Goal: Task Accomplishment & Management: Manage account settings

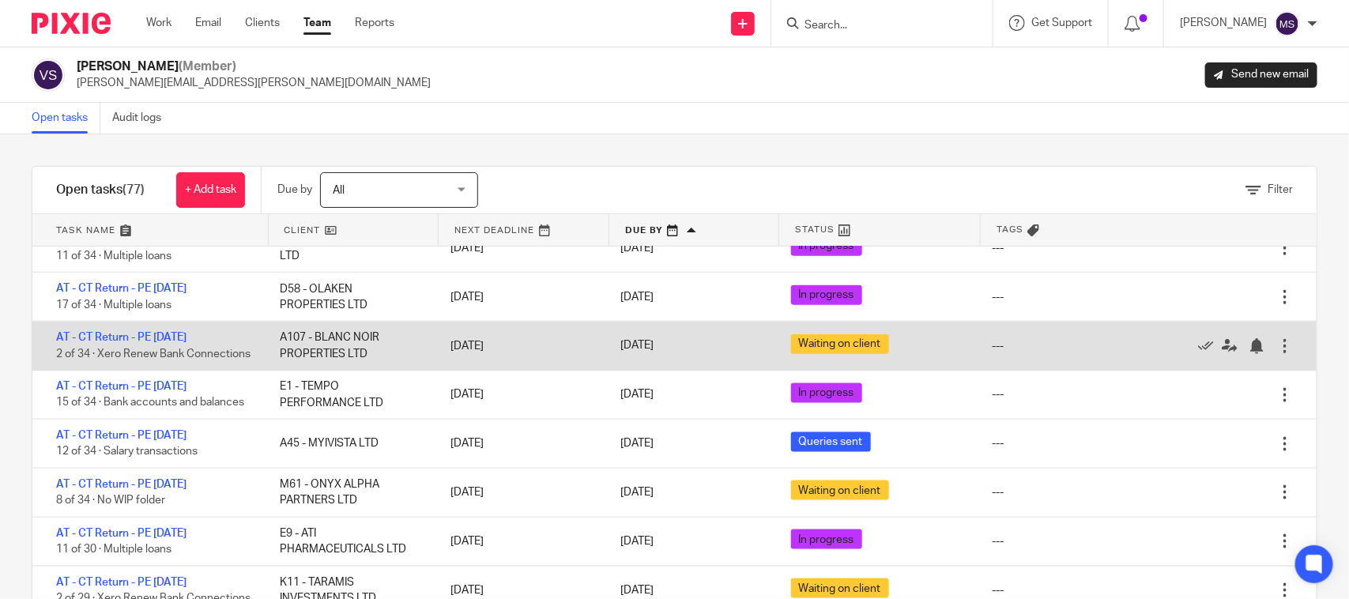
scroll to position [889, 0]
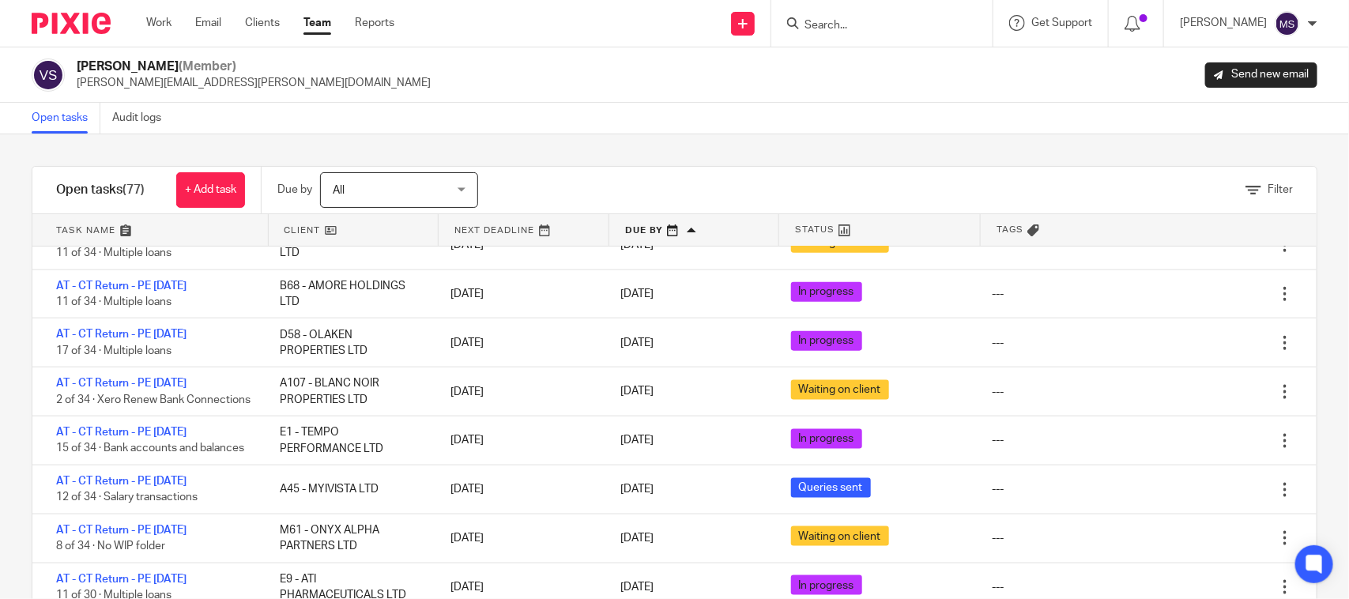
click at [698, 137] on div "Filter tasks Only show tasks matching all of these conditions 1 Client name Is …" at bounding box center [674, 366] width 1349 height 465
click at [864, 158] on div "Filter tasks Only show tasks matching all of these conditions 1 Client name Is …" at bounding box center [674, 366] width 1349 height 465
click at [951, 132] on div "Open tasks Audit logs" at bounding box center [674, 119] width 1349 height 32
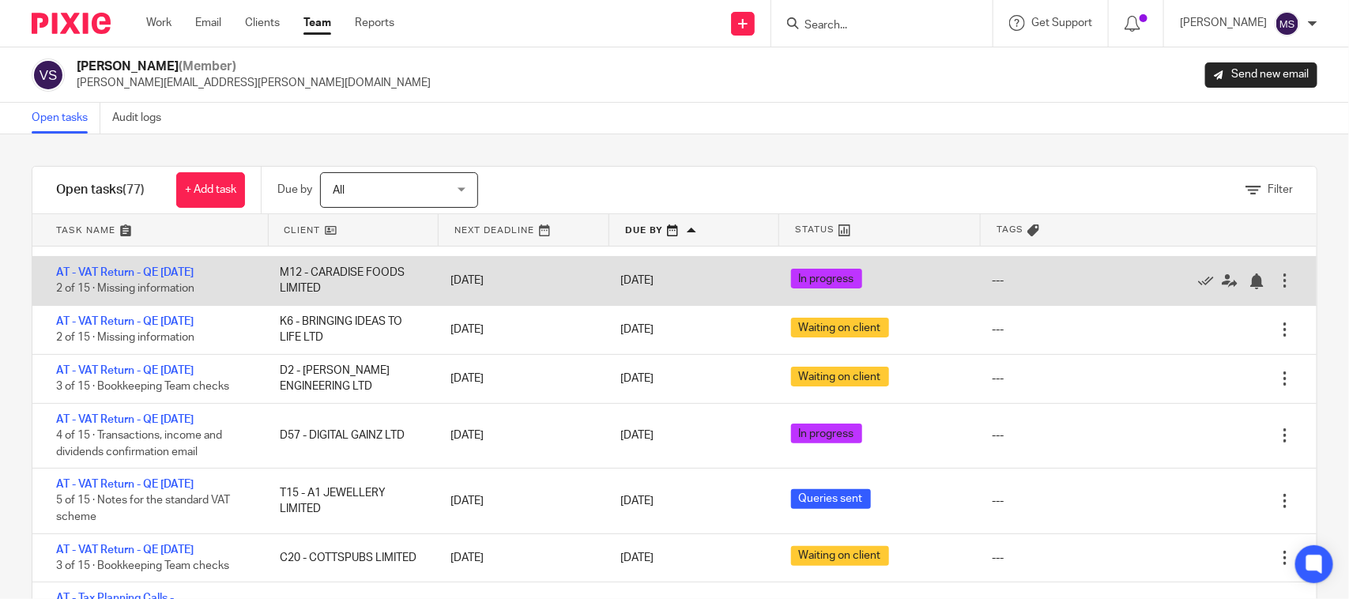
scroll to position [198, 0]
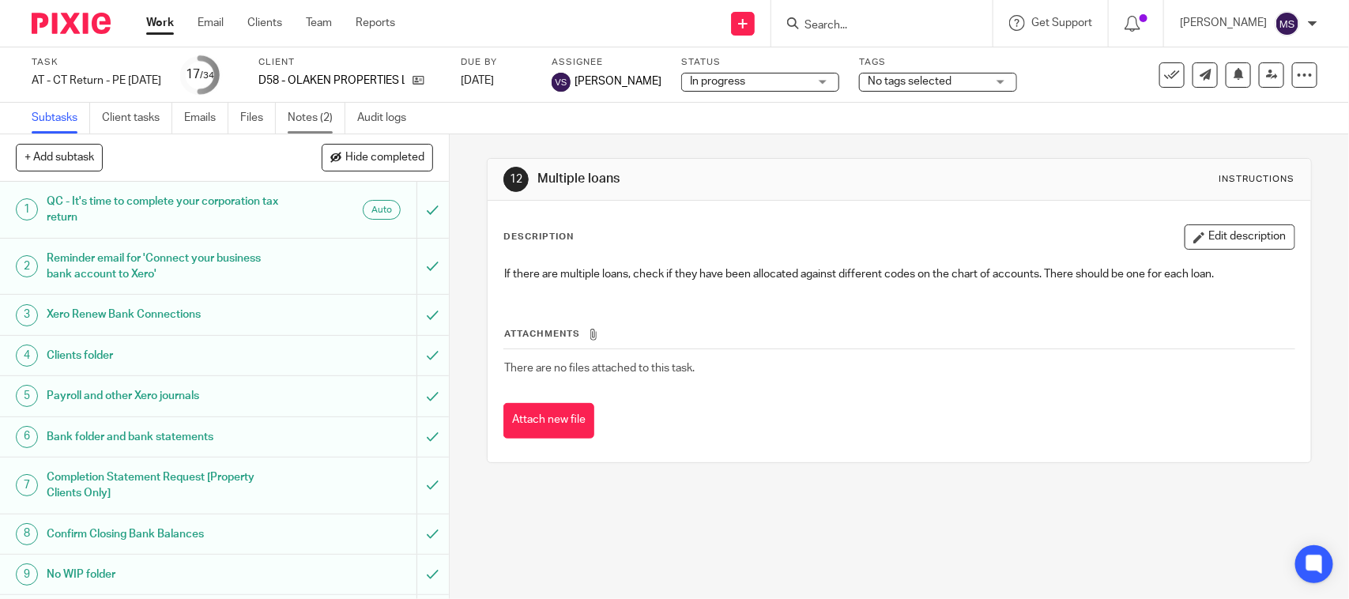
click at [300, 120] on link "Notes (2)" at bounding box center [317, 118] width 58 height 31
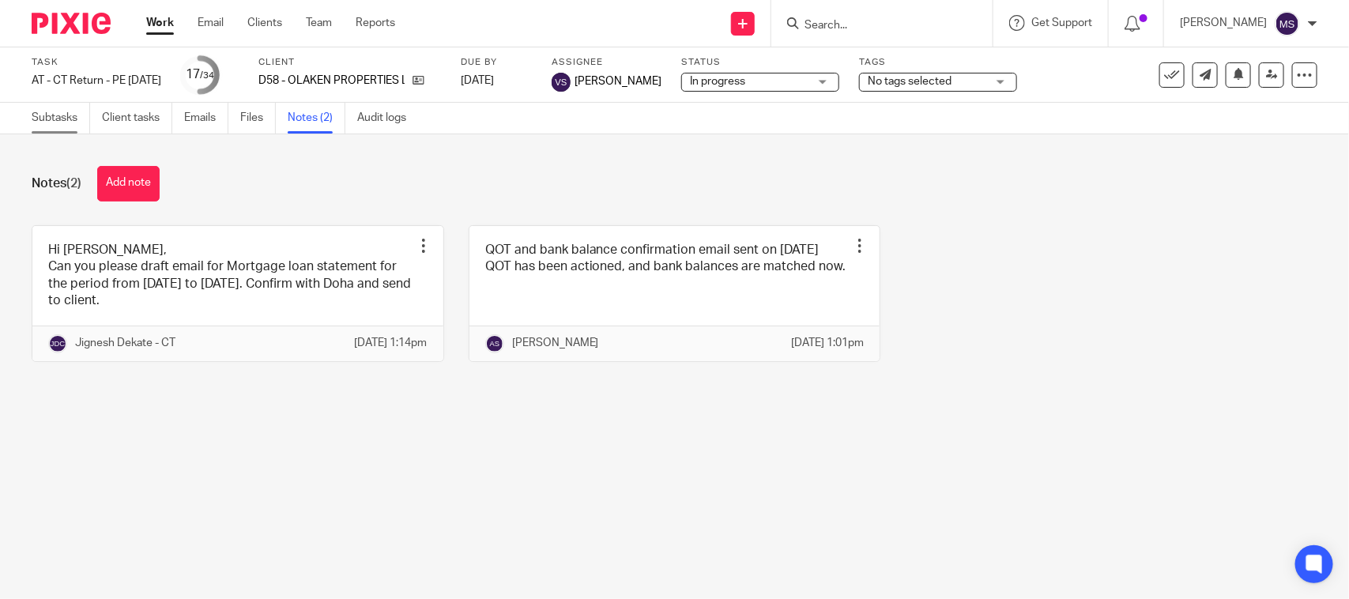
click at [48, 116] on link "Subtasks" at bounding box center [61, 118] width 58 height 31
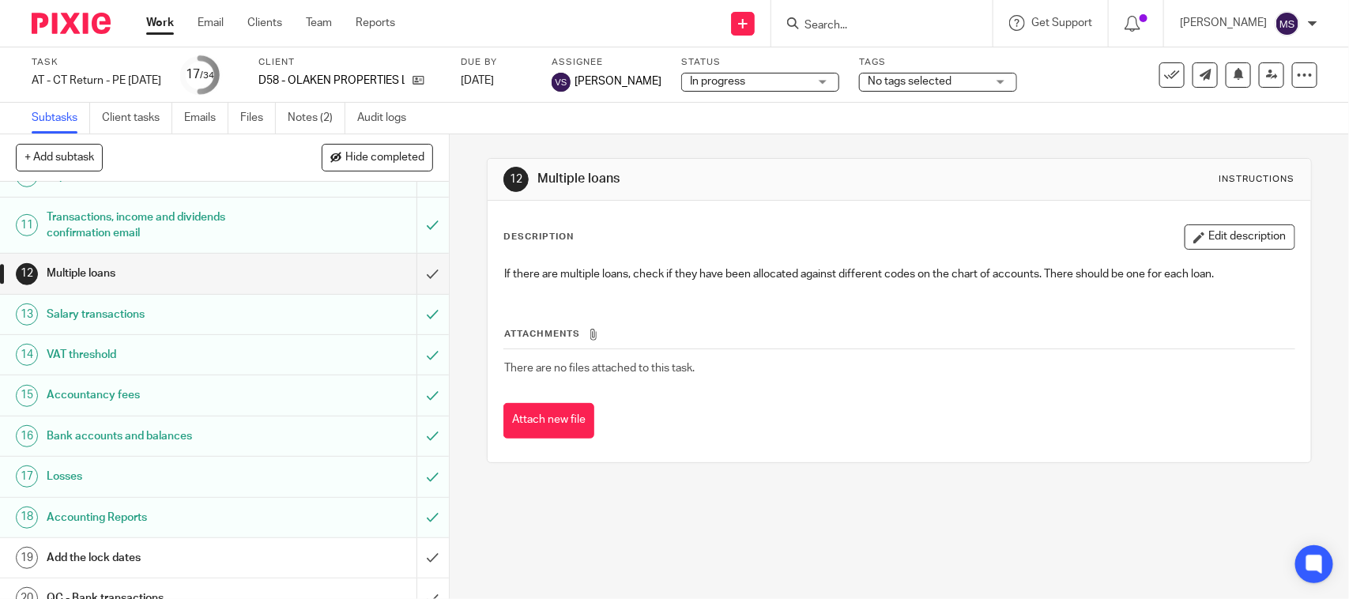
scroll to position [395, 0]
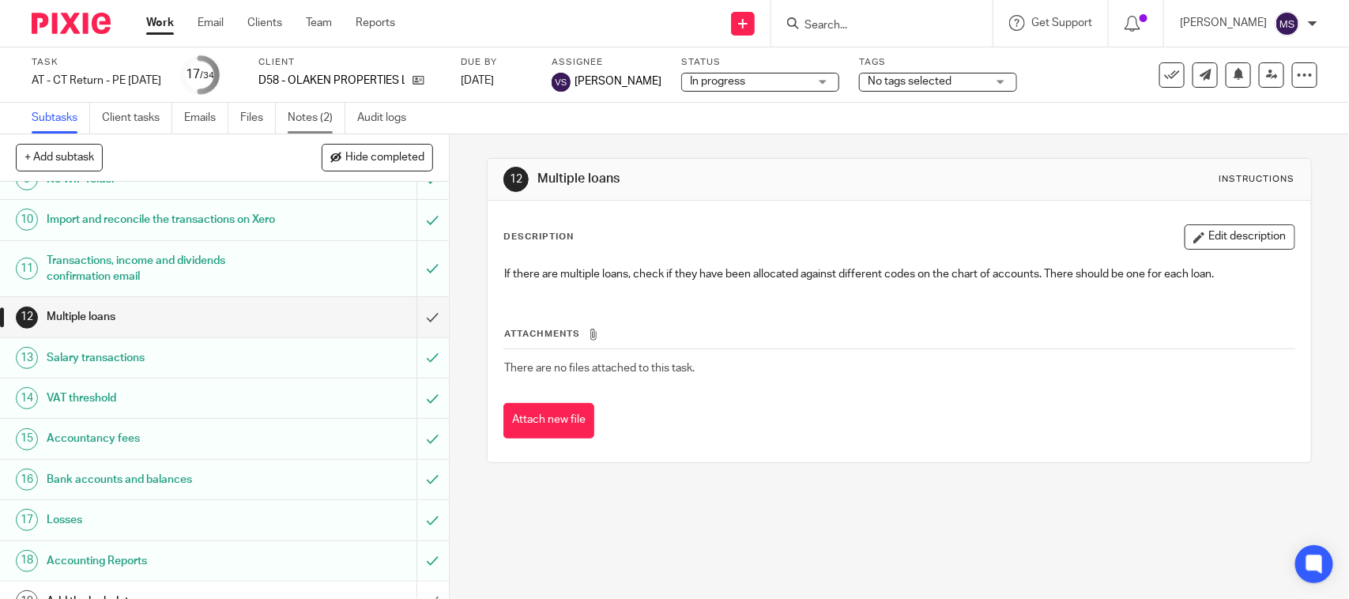
click at [306, 124] on link "Notes (2)" at bounding box center [317, 118] width 58 height 31
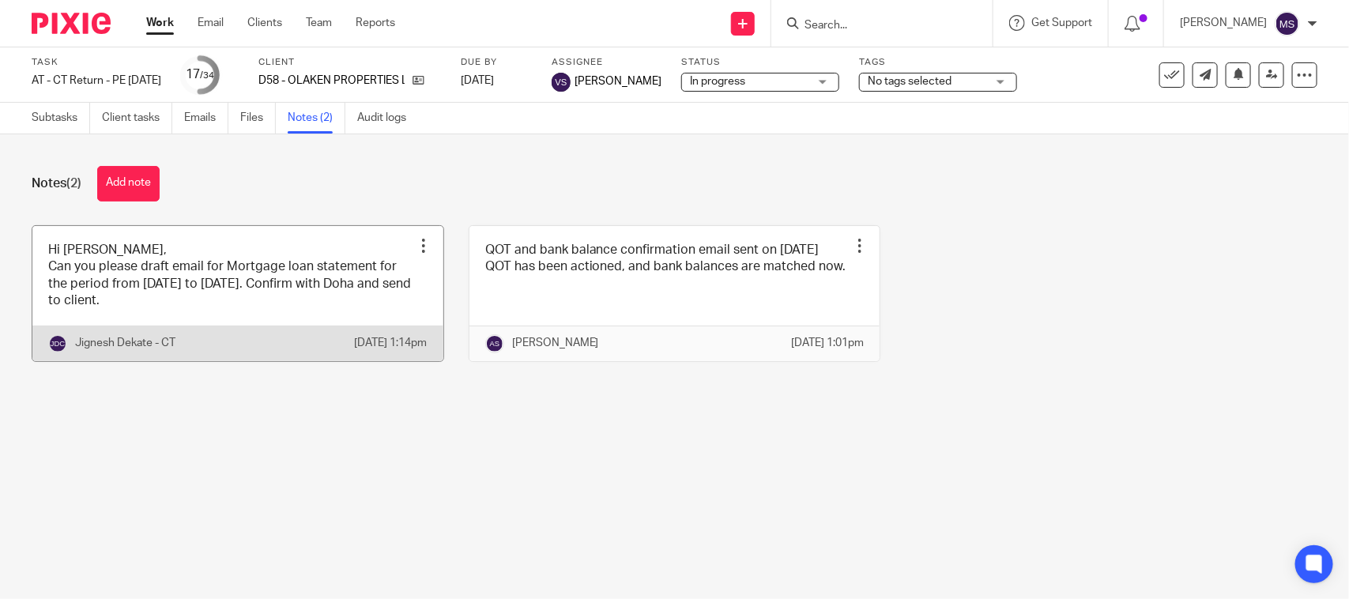
click at [230, 281] on link at bounding box center [237, 293] width 411 height 135
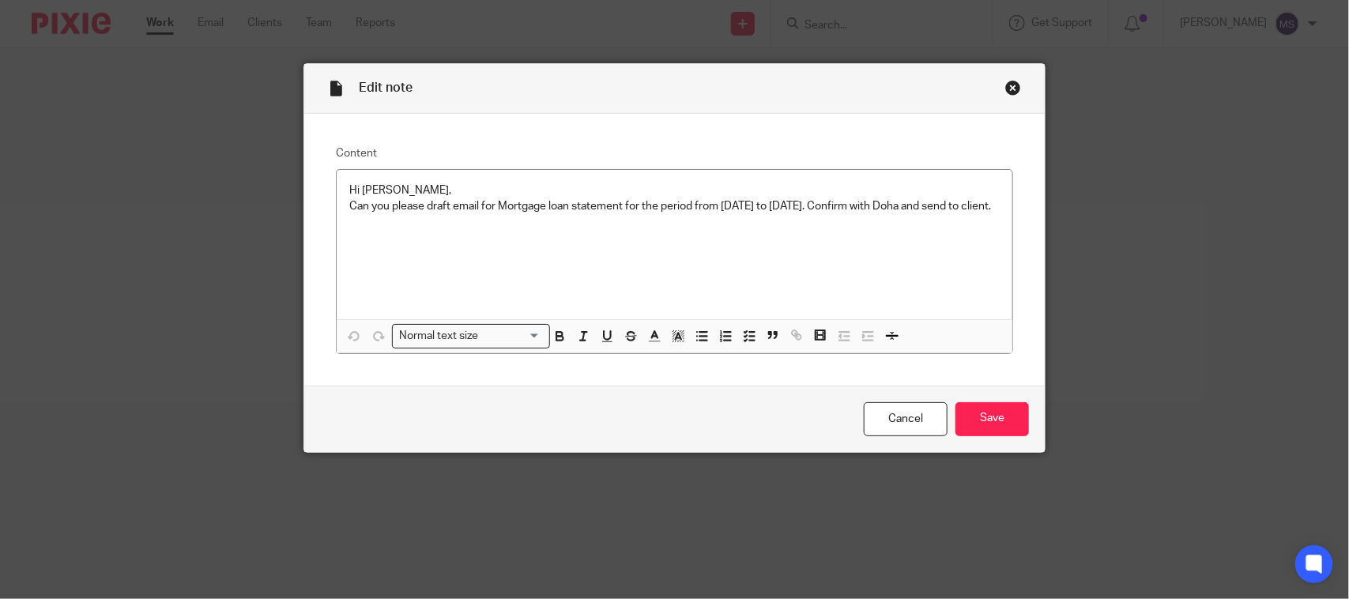
click at [1005, 93] on div "Close this dialog window" at bounding box center [1013, 88] width 16 height 16
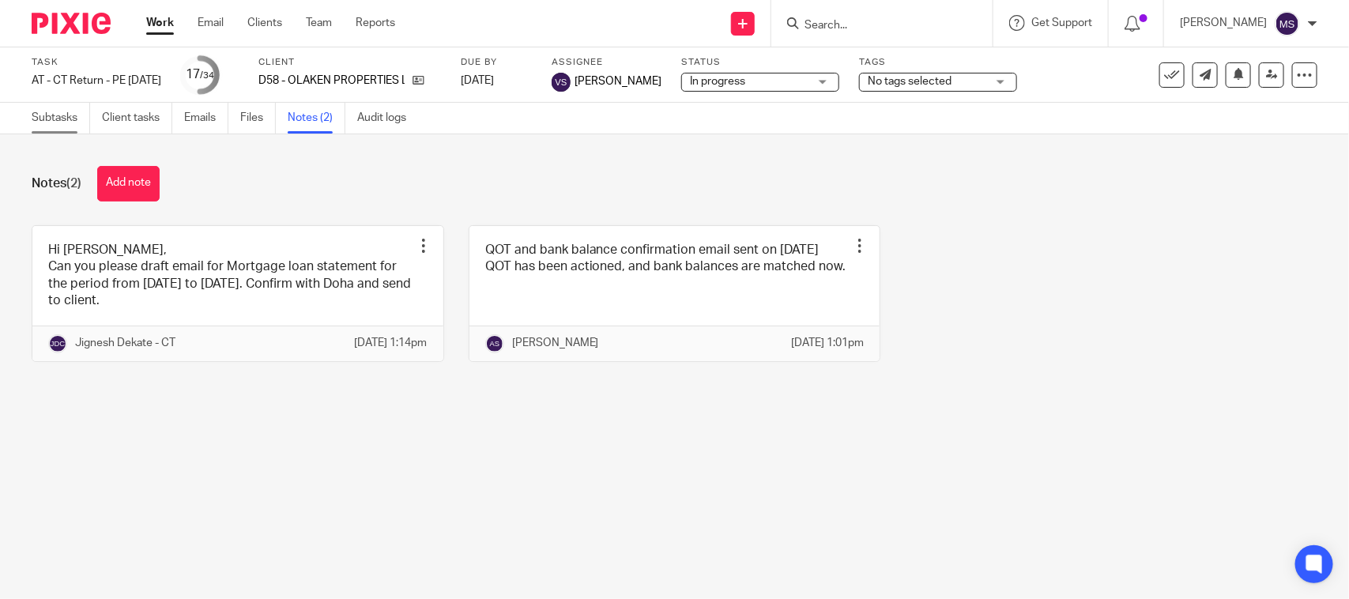
click at [46, 123] on link "Subtasks" at bounding box center [61, 118] width 58 height 31
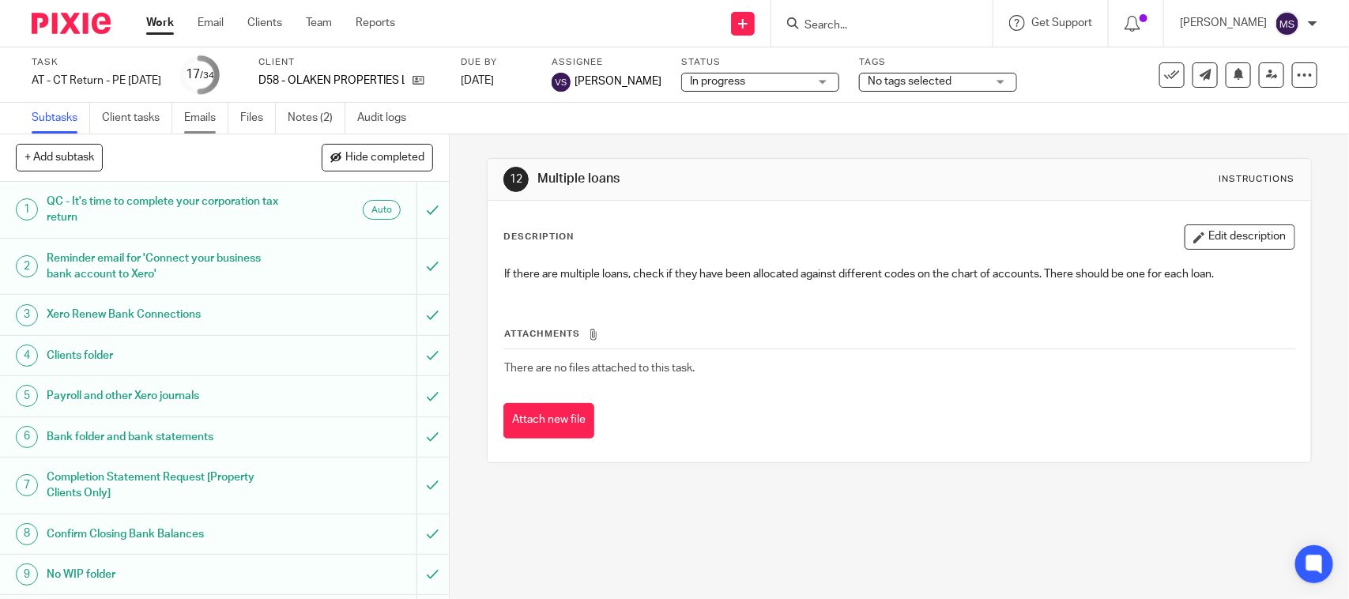
click at [194, 121] on link "Emails" at bounding box center [206, 118] width 44 height 31
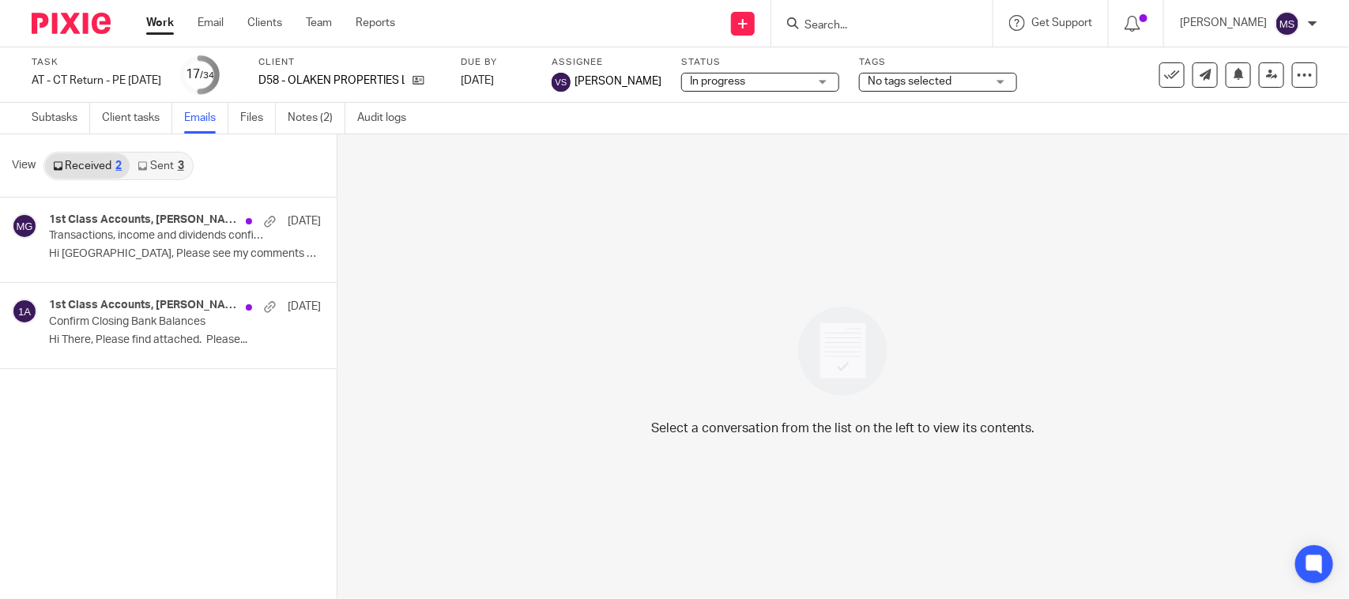
click at [154, 163] on link "Sent 3" at bounding box center [161, 165] width 62 height 25
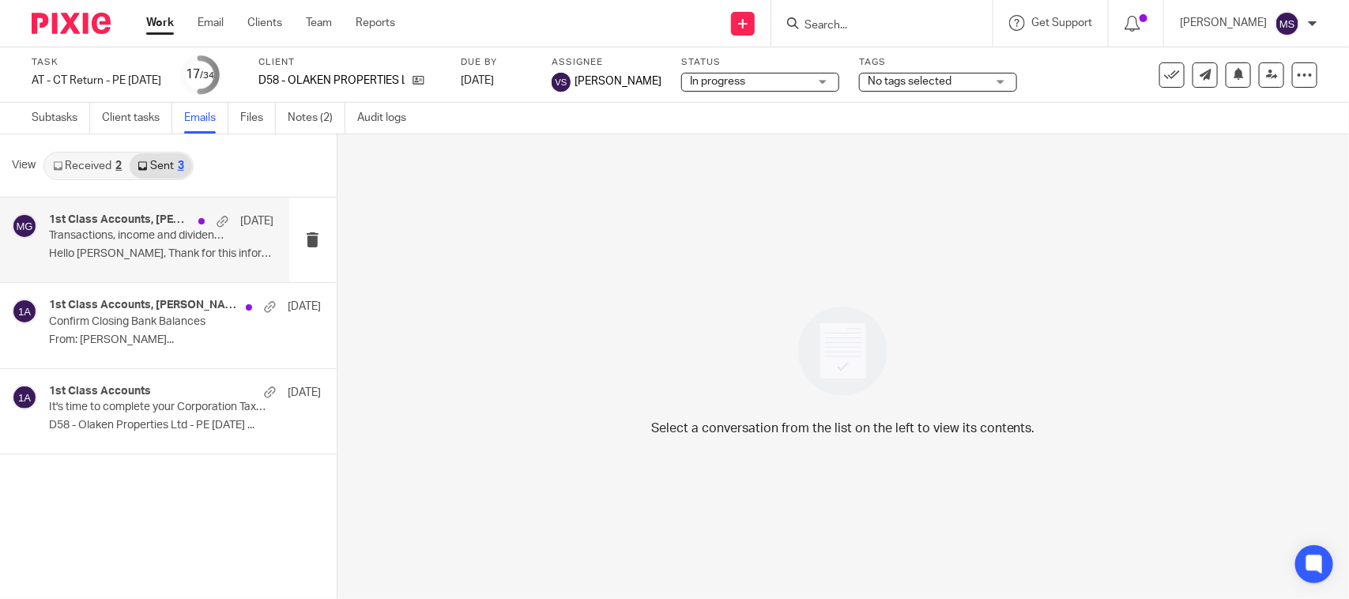
click at [121, 232] on p "Transactions, income and dividends confirmation" at bounding box center [138, 235] width 179 height 13
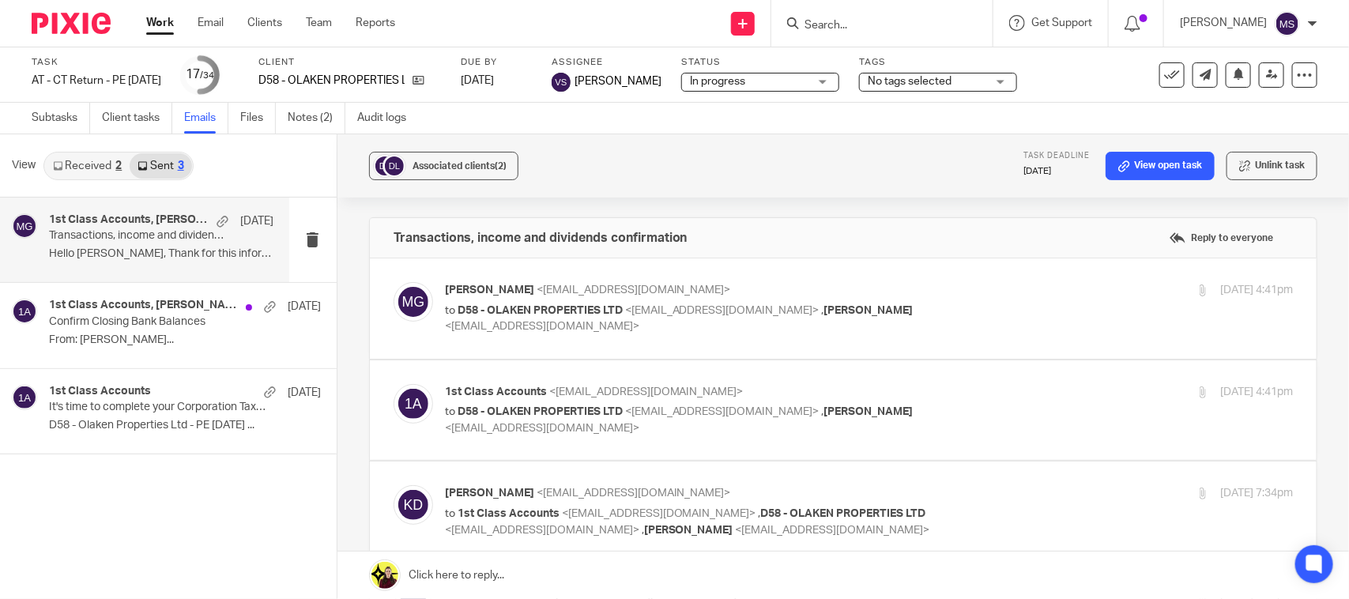
click at [537, 312] on span "D58 - OLAKEN PROPERTIES LTD" at bounding box center [540, 310] width 165 height 11
checkbox input "true"
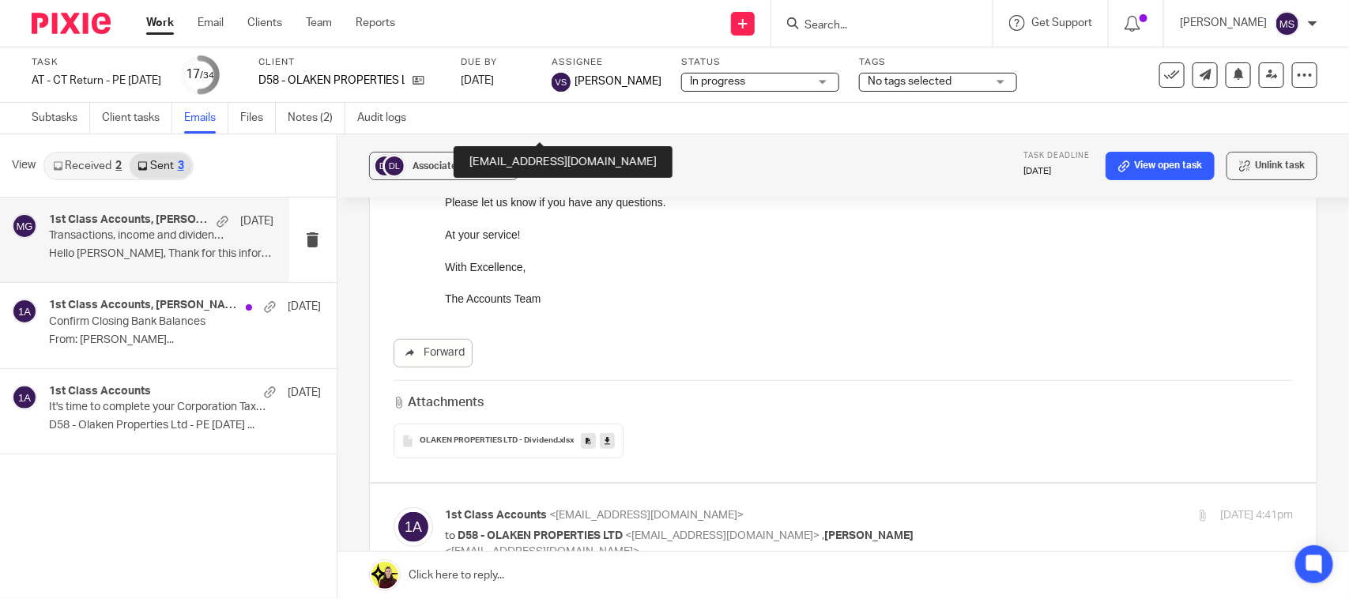
scroll to position [691, 0]
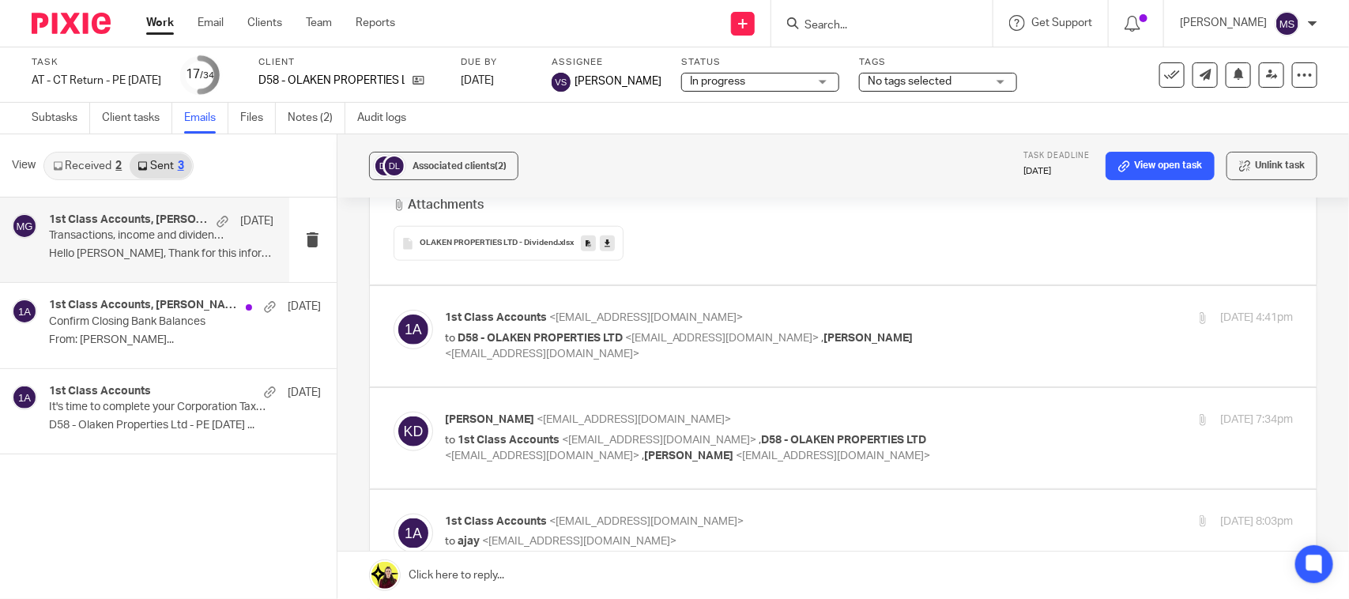
click at [528, 345] on p "to D58 - OLAKEN PROPERTIES LTD <olaken@digital-gainz.com> , Olga Drover <olichk…" at bounding box center [728, 346] width 566 height 32
checkbox input "true"
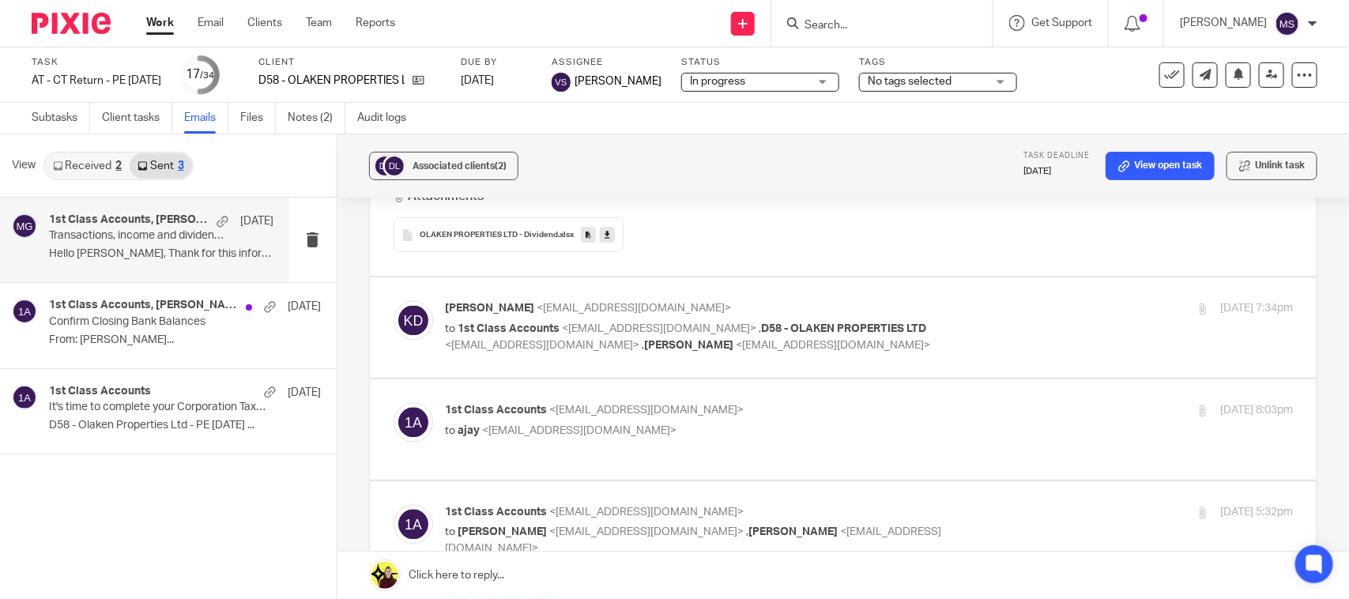
scroll to position [1482, 0]
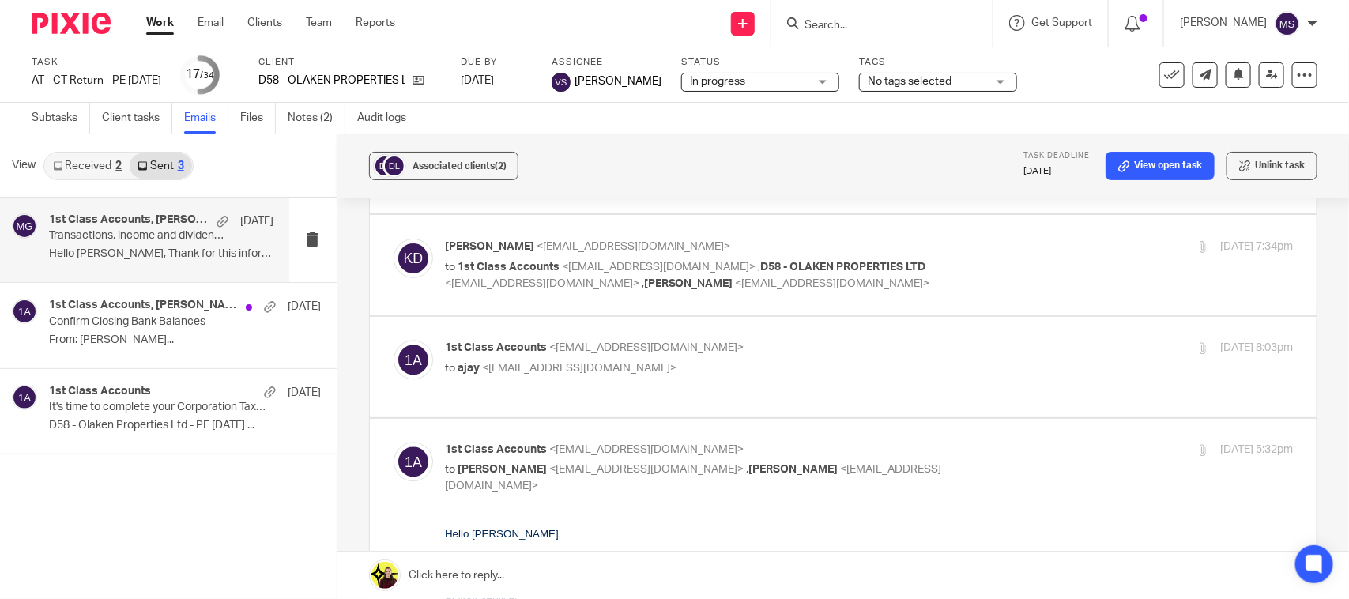
click at [563, 295] on label at bounding box center [843, 265] width 947 height 100
click at [394, 239] on input "checkbox" at bounding box center [393, 238] width 1 height 1
checkbox input "true"
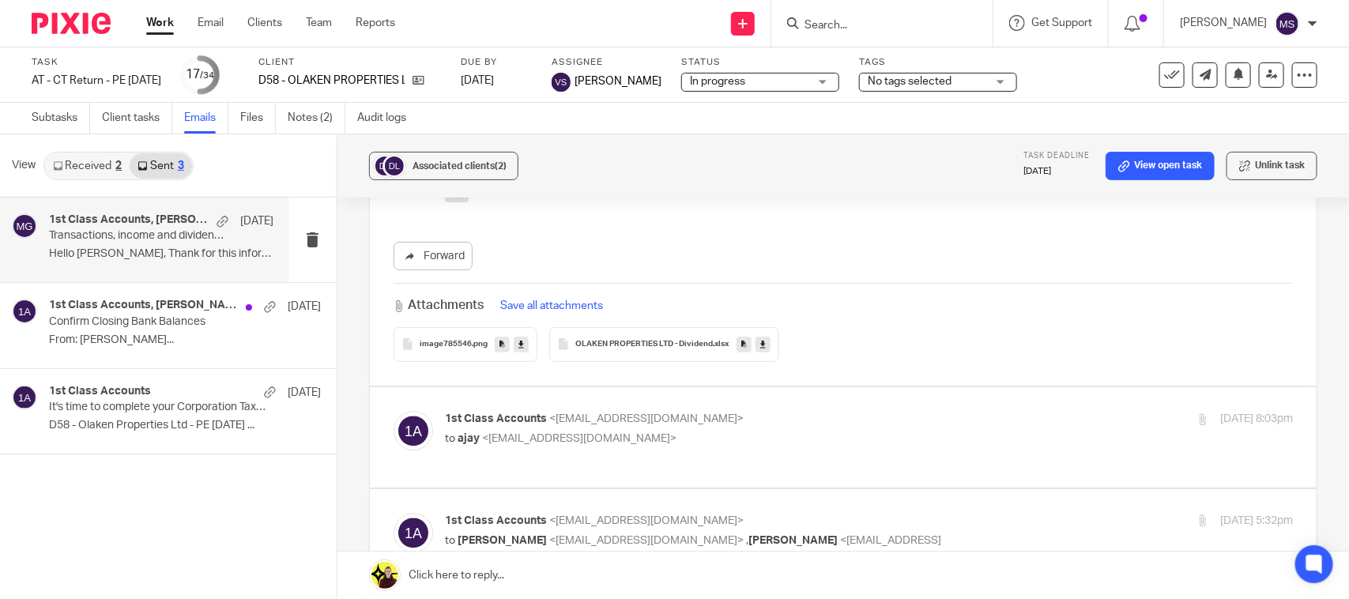
scroll to position [1778, 0]
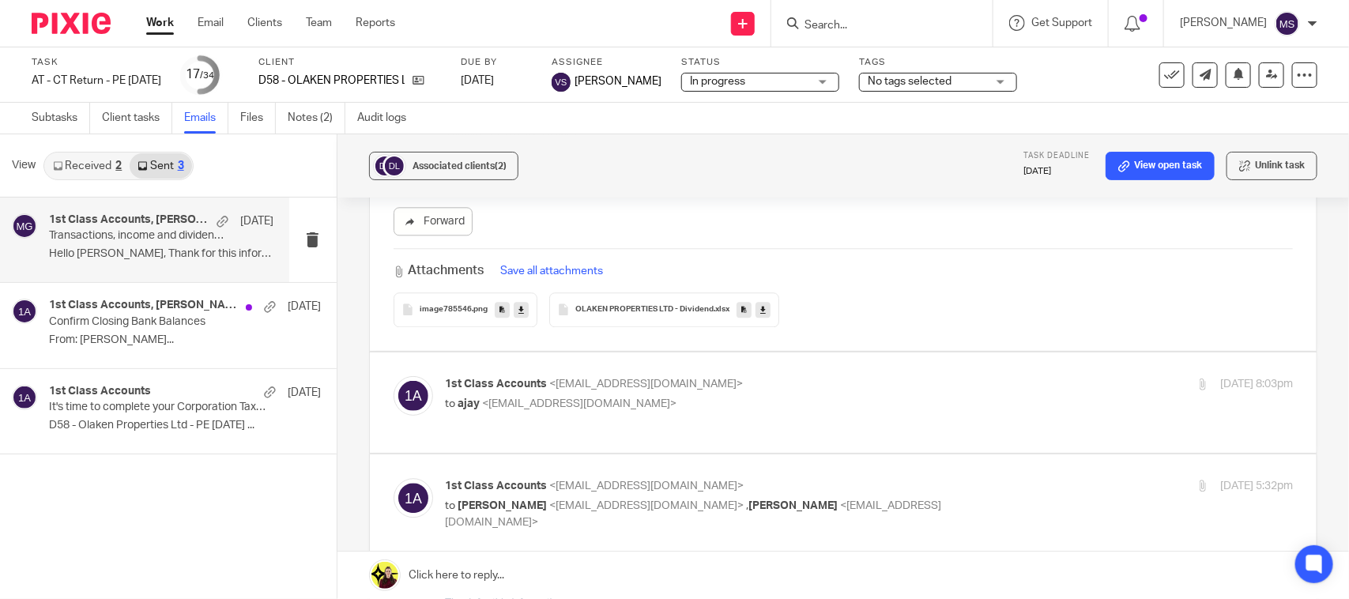
click at [510, 412] on p "to ajay <ajay@confiancebizsol.com>" at bounding box center [728, 404] width 566 height 17
checkbox input "true"
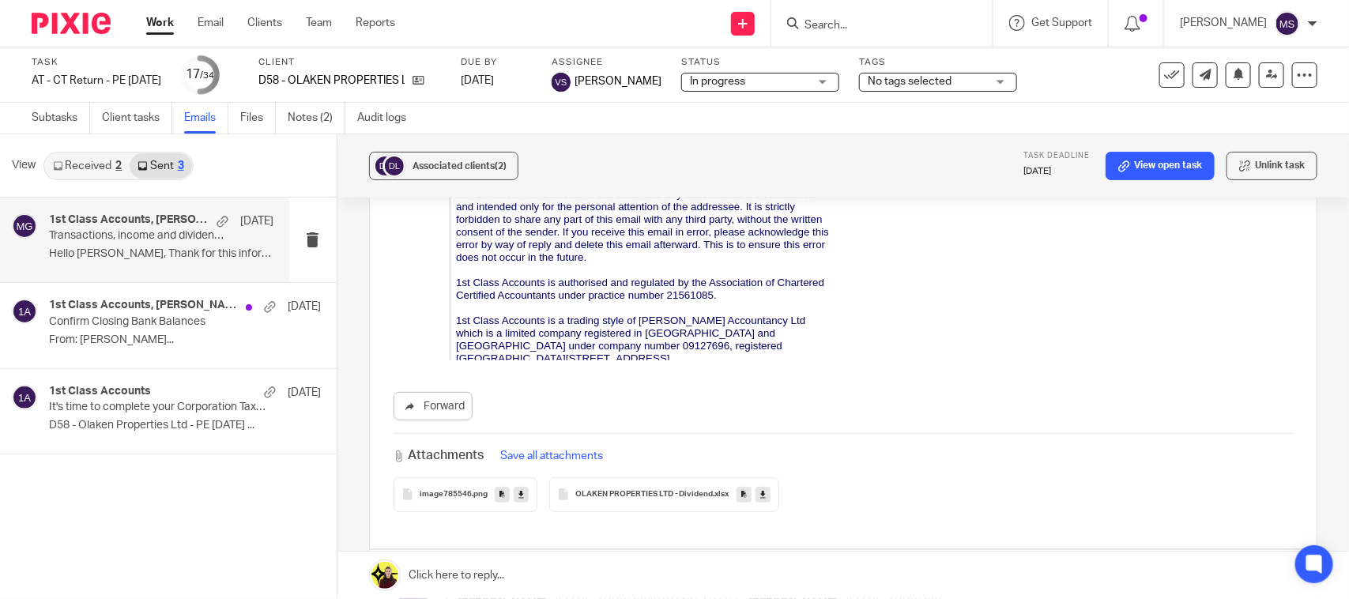
scroll to position [2783, 0]
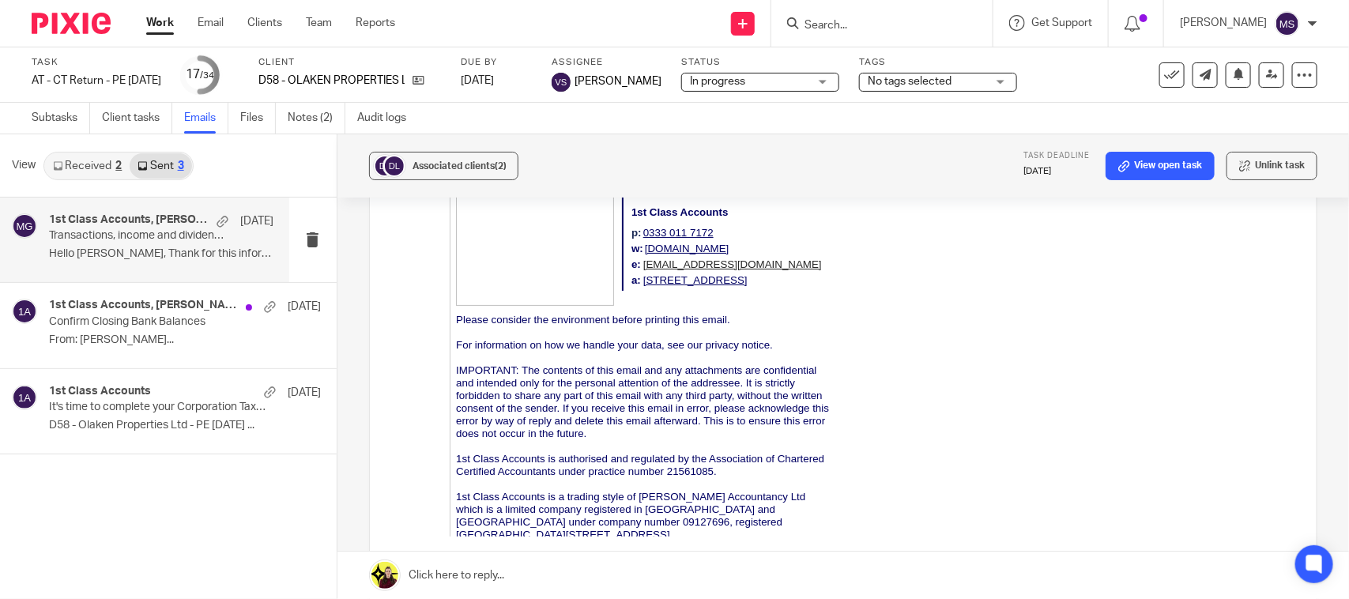
click at [124, 239] on p "Transactions, income and dividends confirmation" at bounding box center [138, 235] width 179 height 13
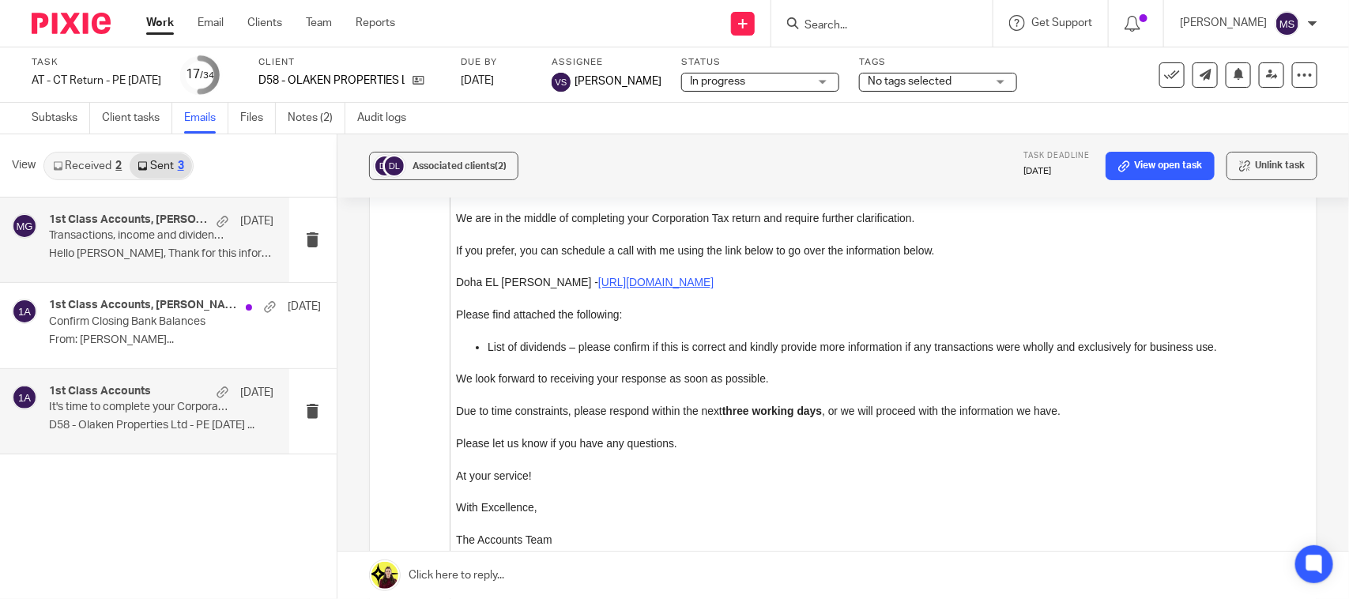
scroll to position [2289, 0]
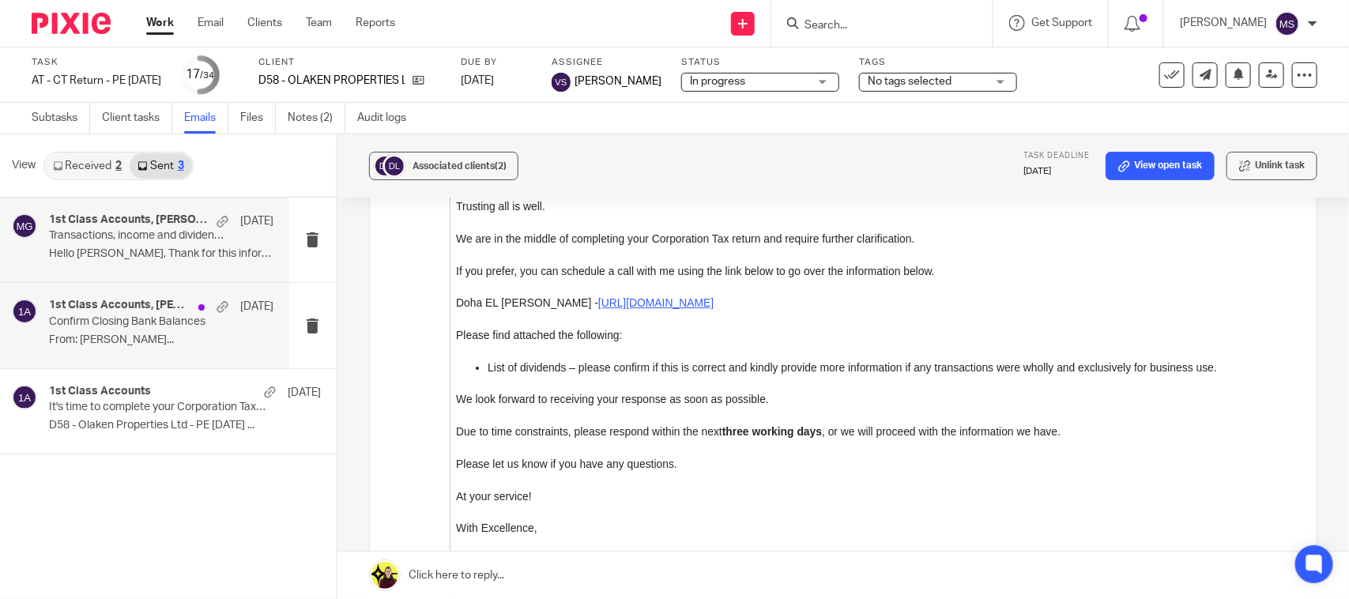
click at [105, 310] on h4 "1st Class Accounts, Kenton Drover" at bounding box center [119, 305] width 141 height 13
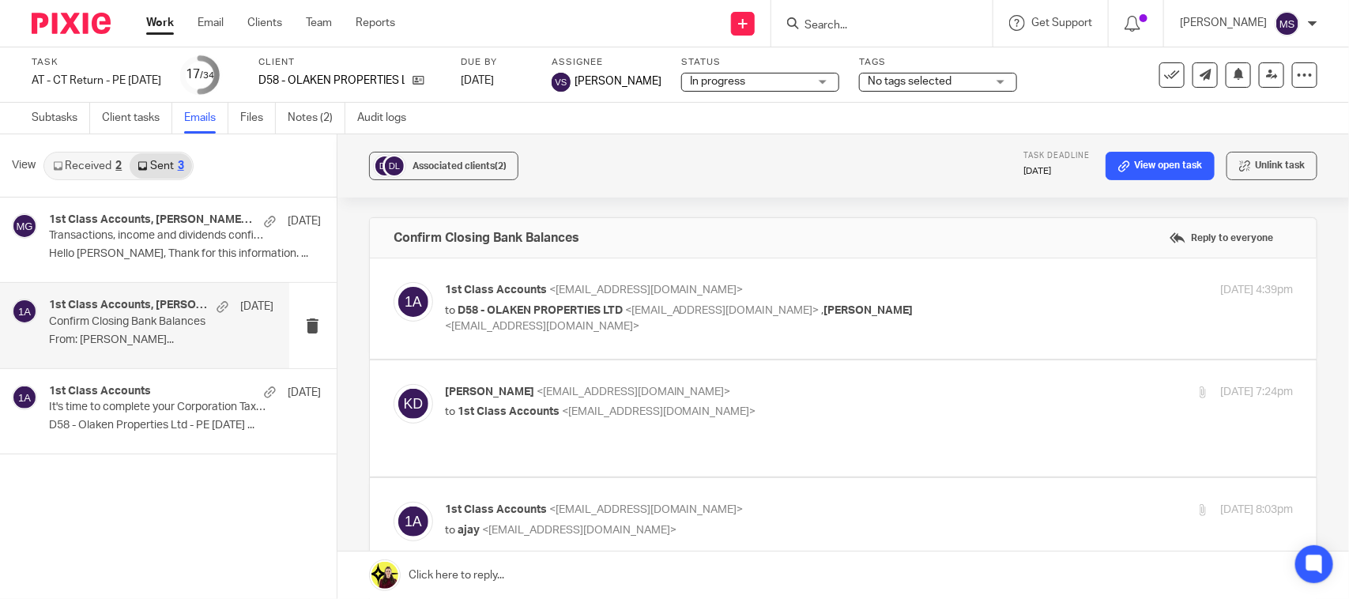
scroll to position [0, 0]
click at [523, 309] on span "D58 - OLAKEN PROPERTIES LTD" at bounding box center [540, 310] width 165 height 11
checkbox input "true"
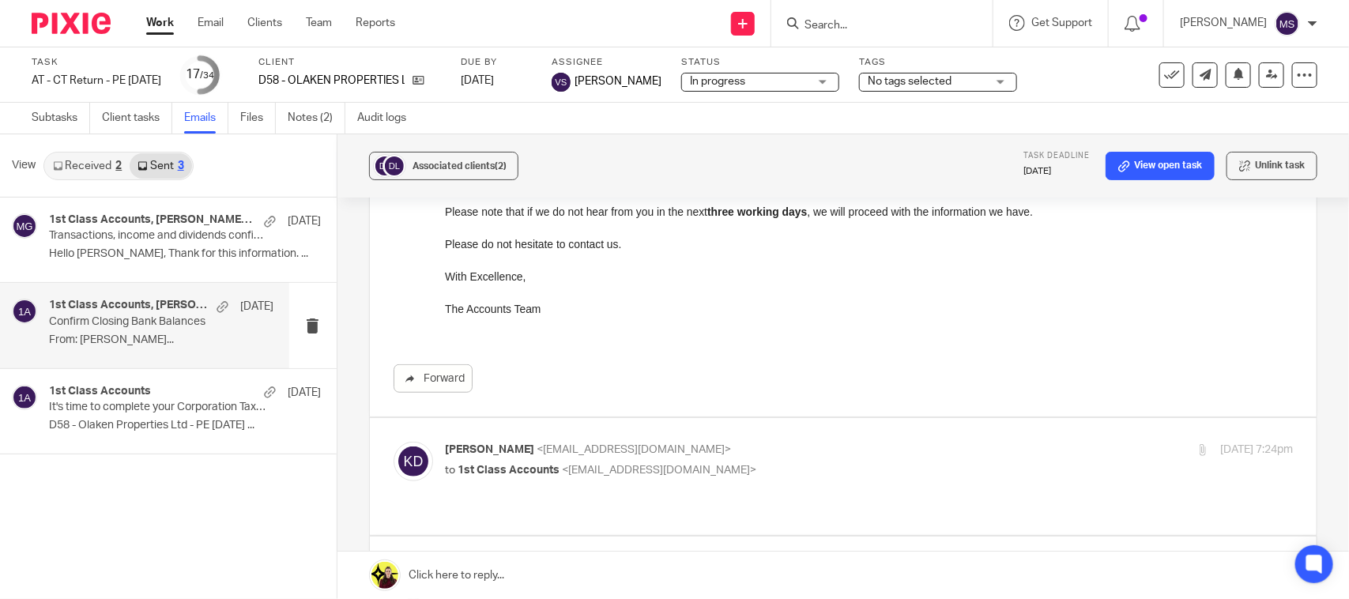
scroll to position [593, 0]
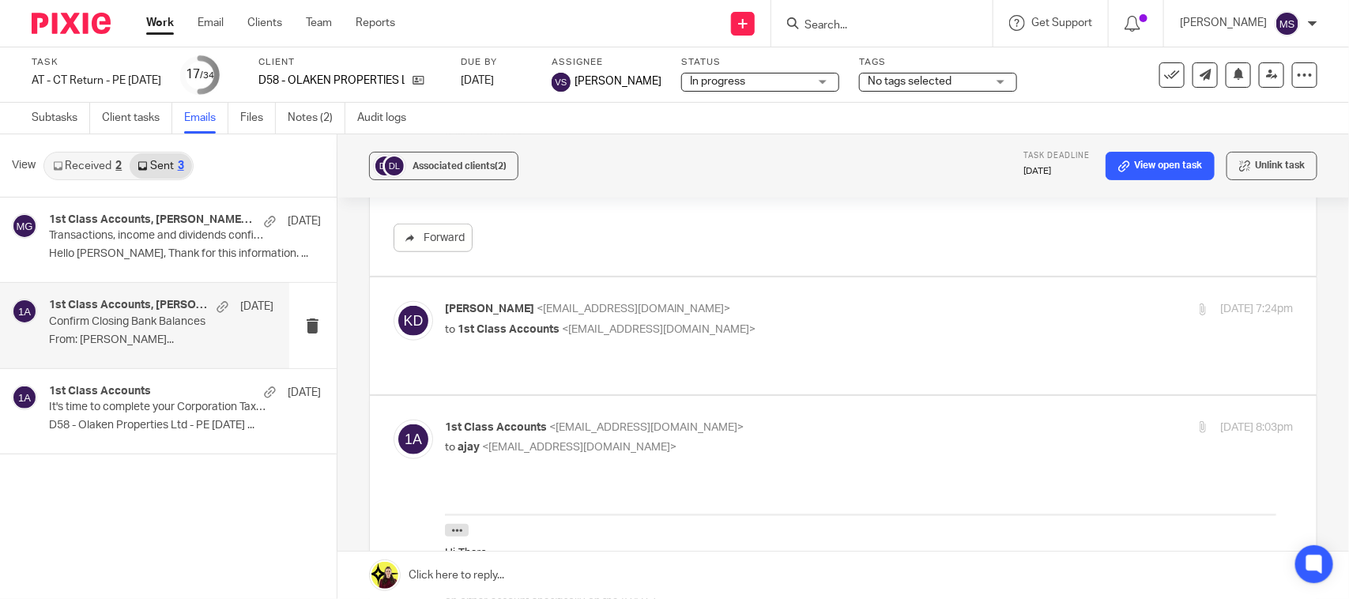
click at [522, 332] on span "1st Class Accounts" at bounding box center [509, 329] width 102 height 11
checkbox input "true"
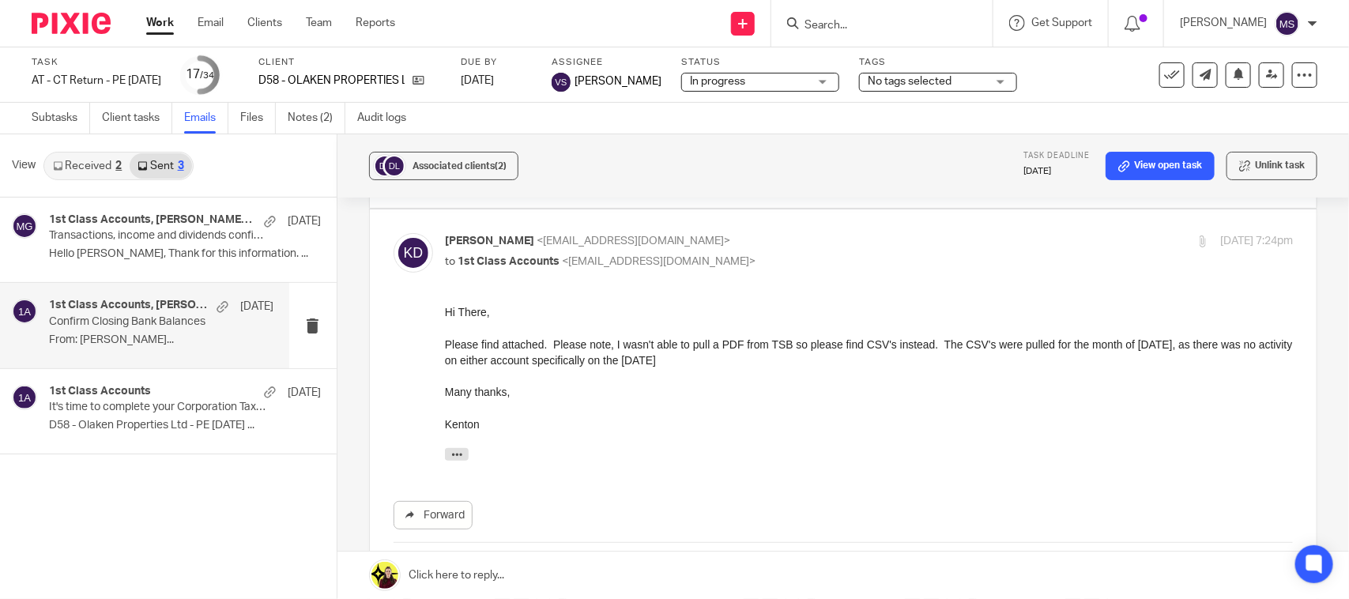
scroll to position [691, 0]
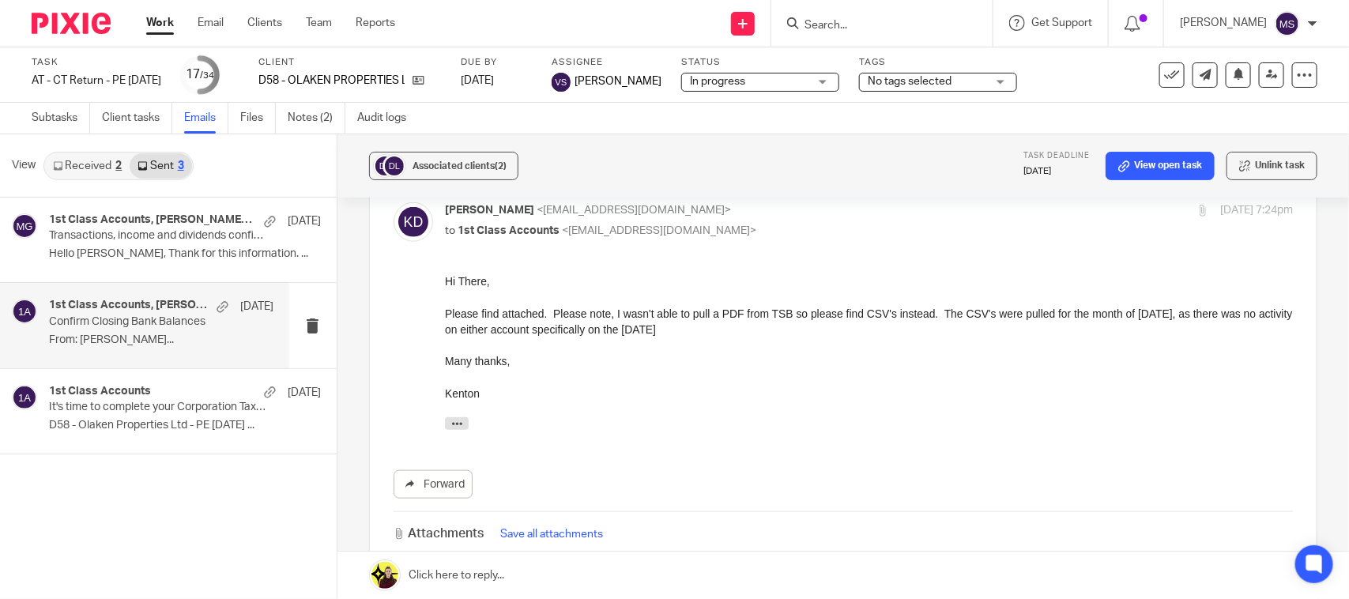
click at [784, 156] on div "Associated clients (2) Task deadline 1 Dec 2025 View open task Unlink task" at bounding box center [843, 165] width 1012 height 63
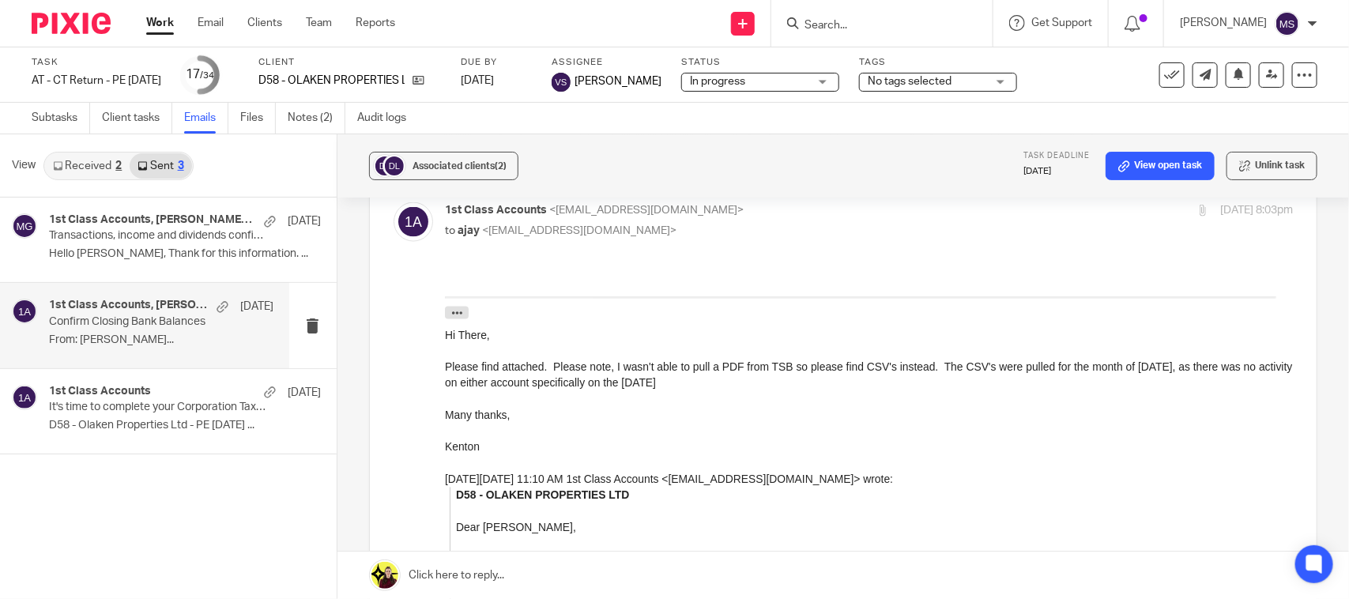
scroll to position [1095, 0]
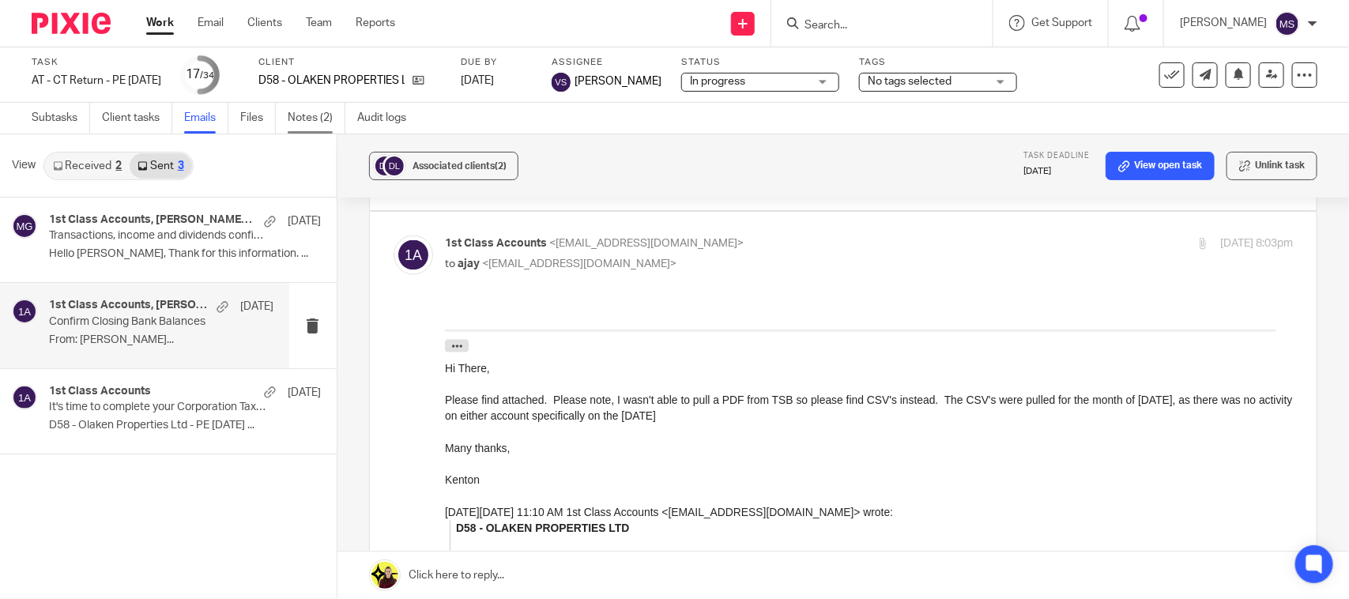
click at [320, 119] on link "Notes (2)" at bounding box center [317, 118] width 58 height 31
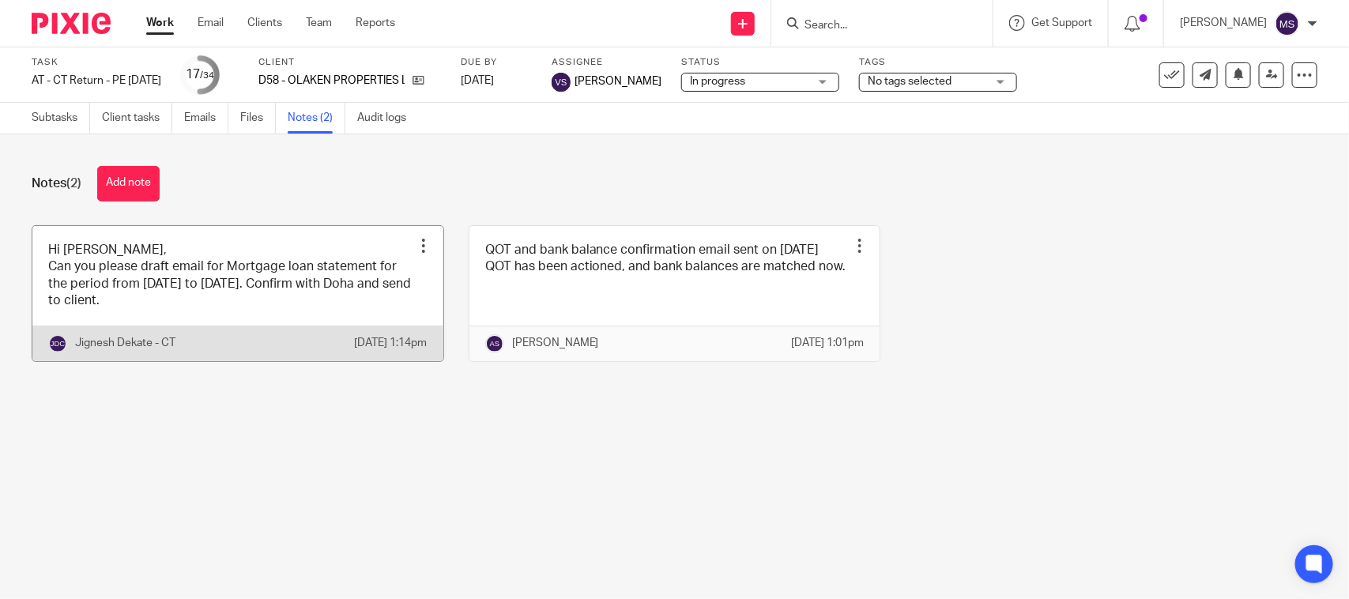
click at [119, 299] on link at bounding box center [237, 293] width 411 height 135
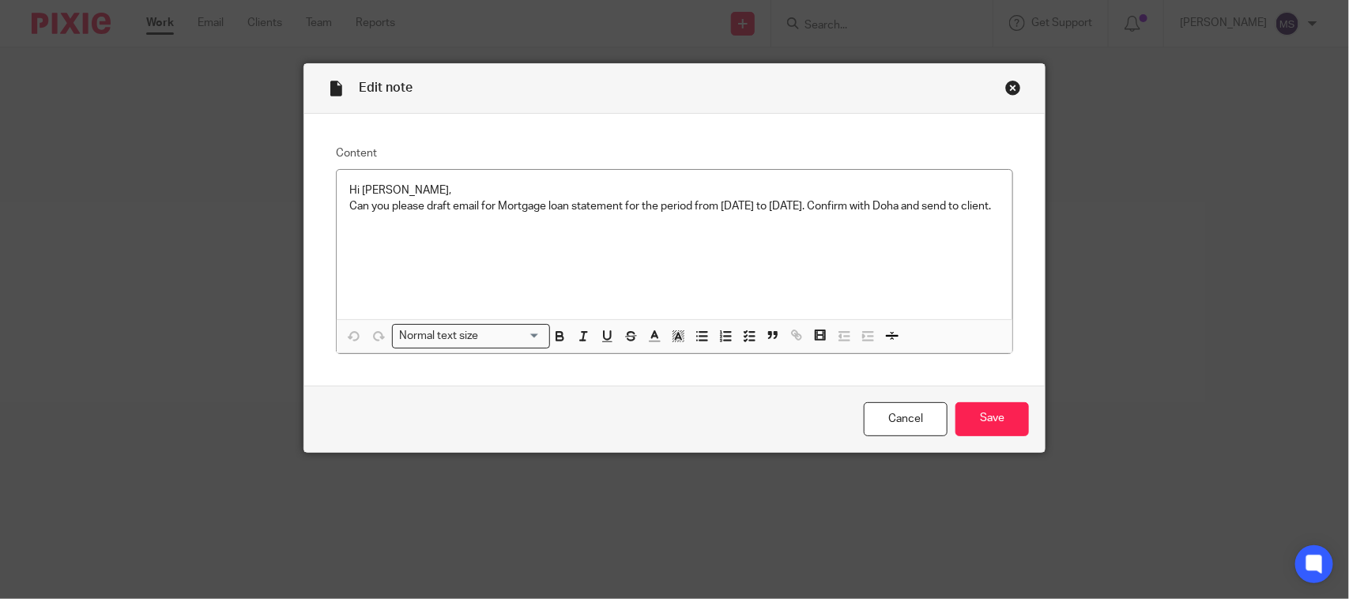
click at [1005, 84] on div "Close this dialog window" at bounding box center [1013, 88] width 16 height 16
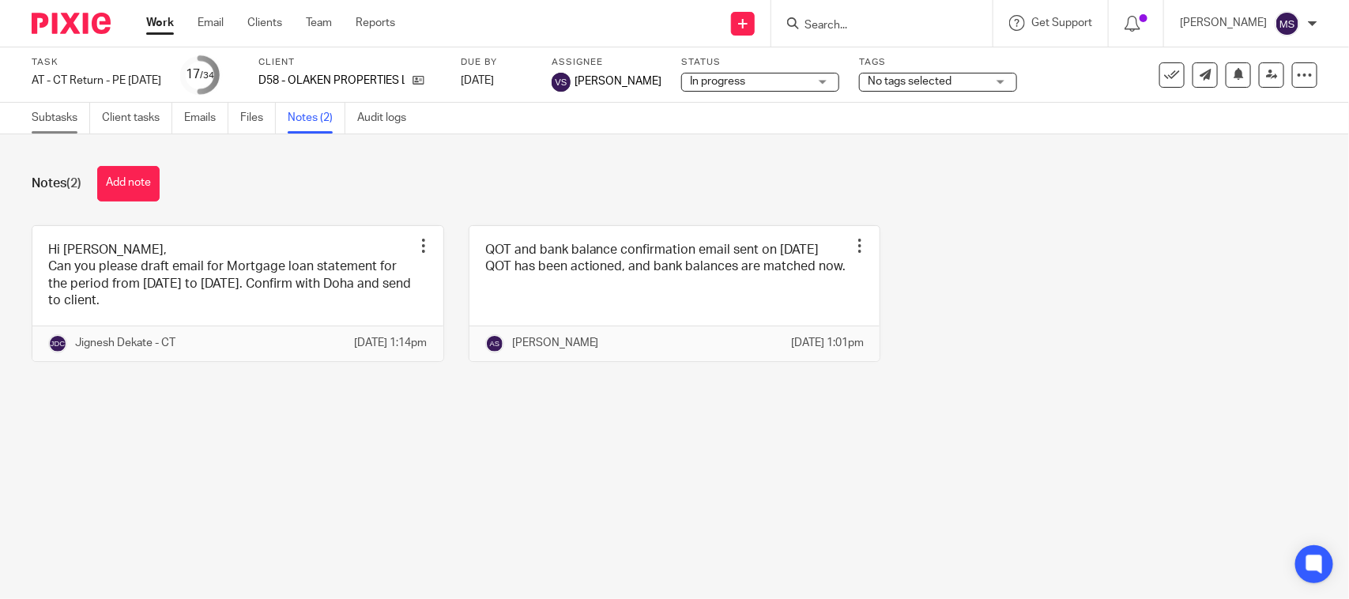
click at [48, 120] on link "Subtasks" at bounding box center [61, 118] width 58 height 31
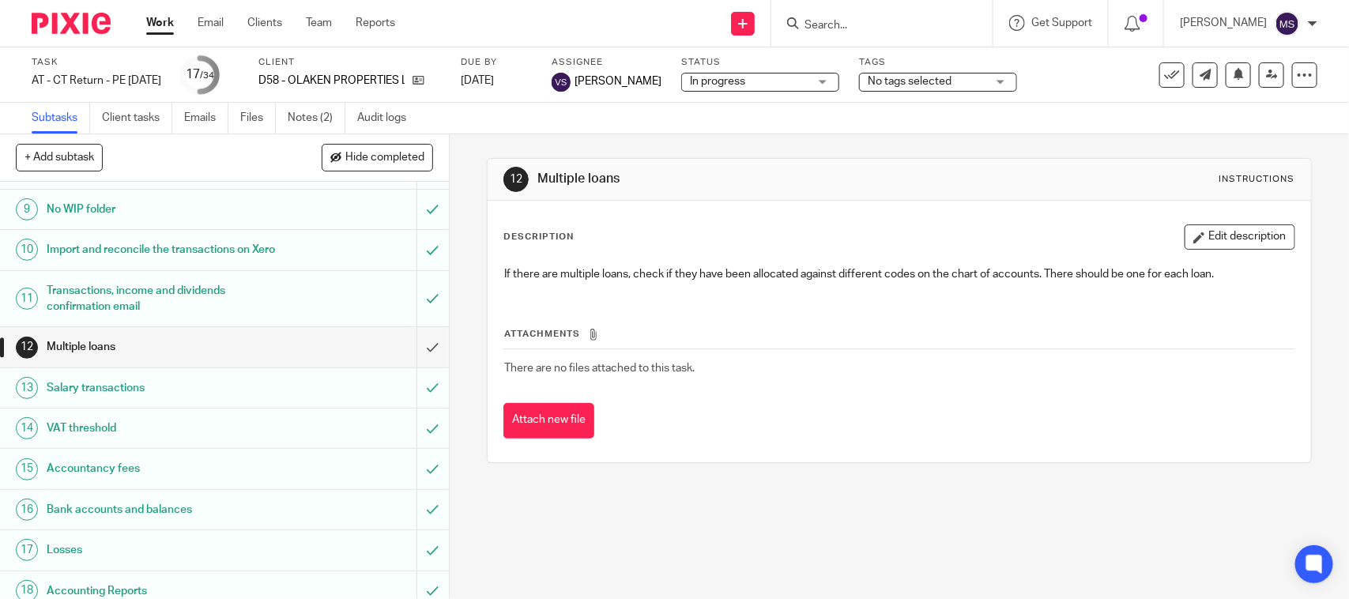
scroll to position [395, 0]
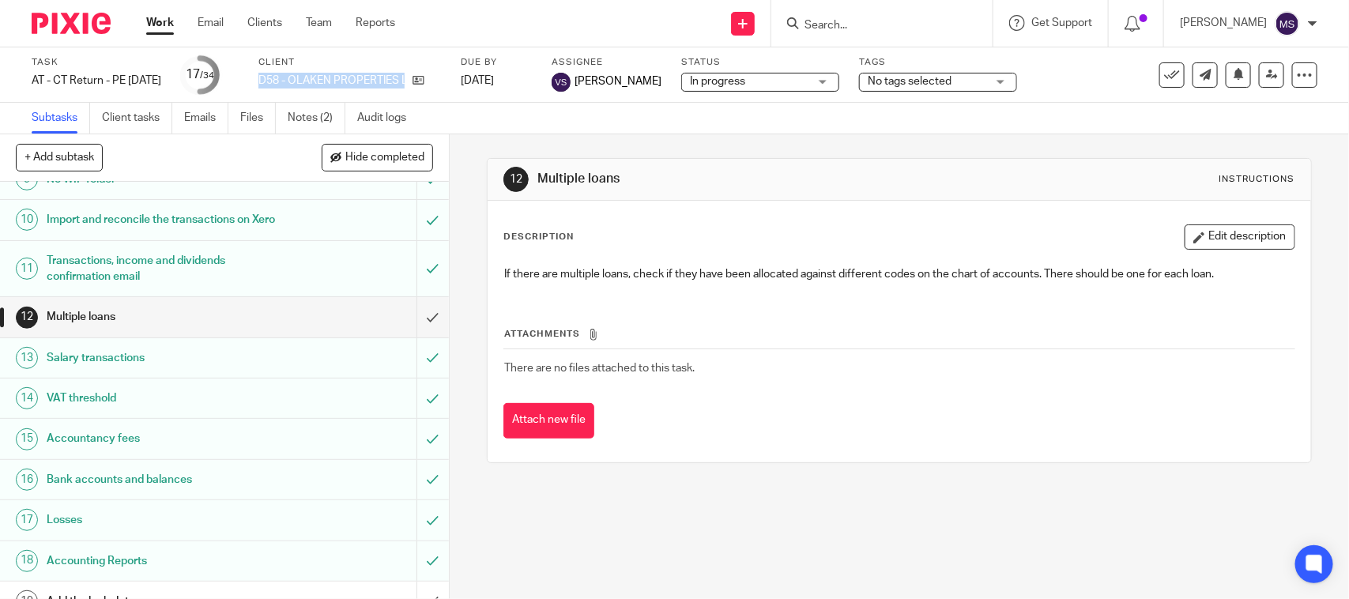
drag, startPoint x: 284, startPoint y: 83, endPoint x: 441, endPoint y: 89, distance: 156.6
click at [441, 89] on div "Task AT - CT Return - PE [DATE] Save AT - [GEOGRAPHIC_DATA] Return - PE [DATE] …" at bounding box center [568, 75] width 1072 height 38
copy div "D58 - OLAKEN PROPERTIES LTD"
click at [295, 116] on link "Notes (2)" at bounding box center [317, 118] width 58 height 31
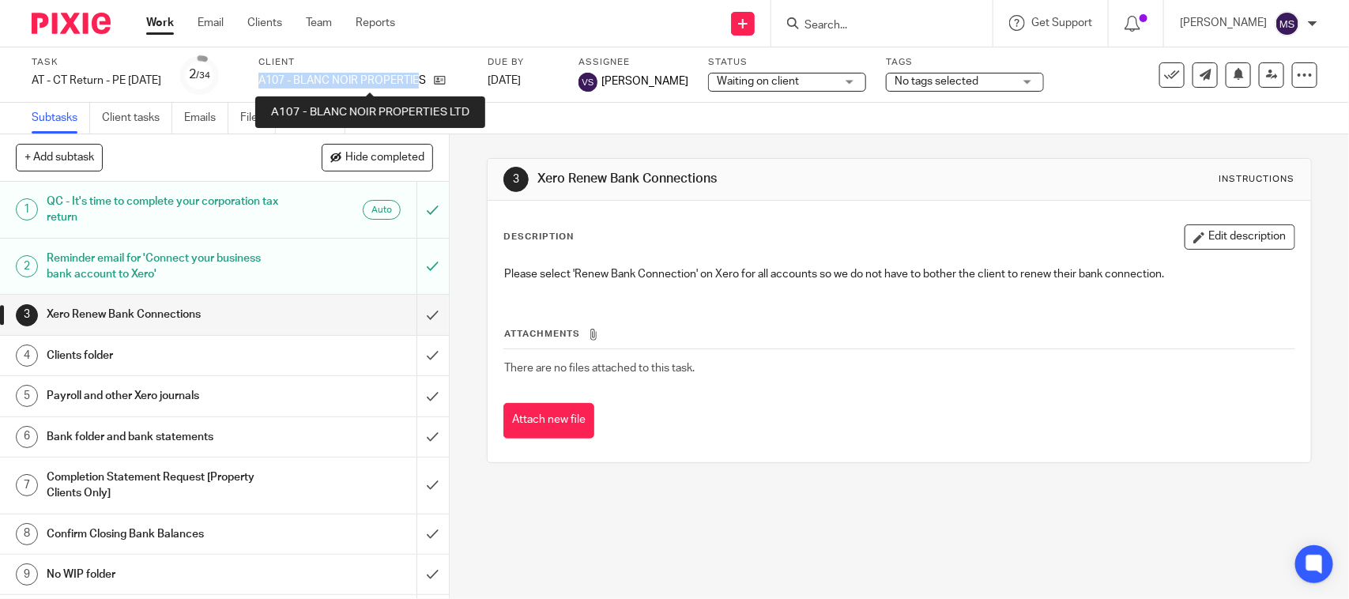
drag, startPoint x: 283, startPoint y: 76, endPoint x: 449, endPoint y: 73, distance: 166.0
click at [449, 73] on div "Task AT - CT Return - PE [DATE] Save AT - [GEOGRAPHIC_DATA] Return - PE [DATE] …" at bounding box center [568, 75] width 1072 height 38
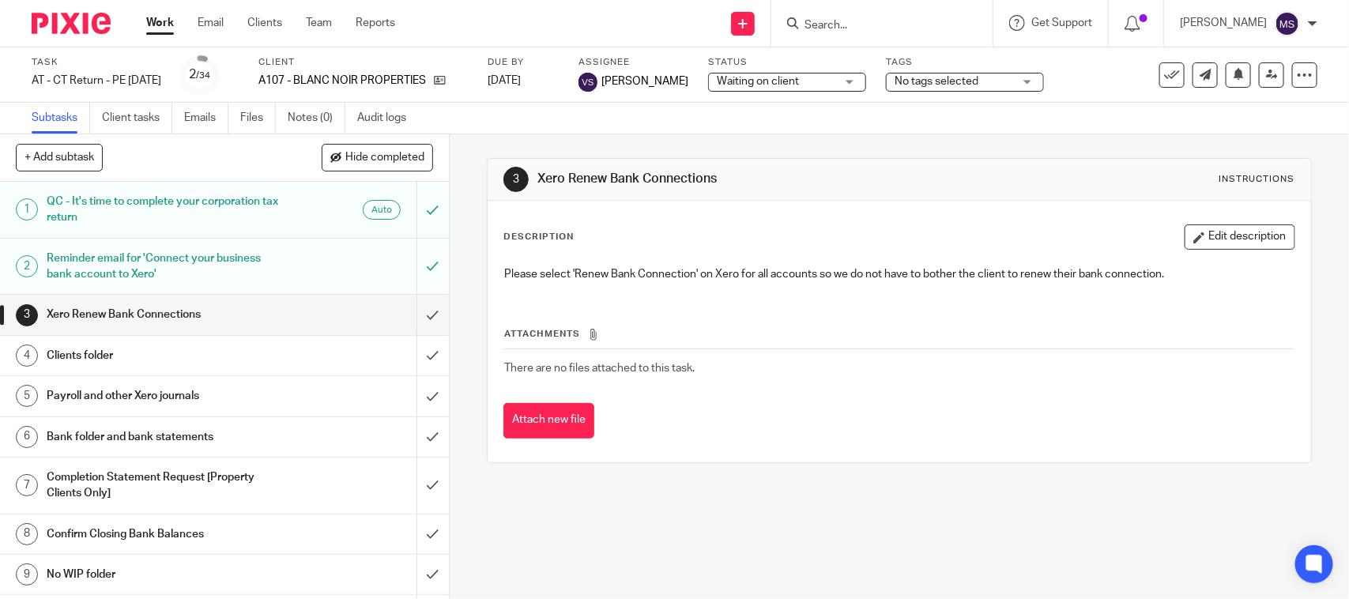
click at [397, 36] on div "Work Email Clients Team Reports Work Email Clients Team Reports Settings" at bounding box center [274, 23] width 288 height 47
drag, startPoint x: 287, startPoint y: 81, endPoint x: 469, endPoint y: 87, distance: 181.9
click at [469, 87] on div "Task AT - CT Return - PE [DATE] Save AT - [GEOGRAPHIC_DATA] Return - PE [DATE] …" at bounding box center [568, 75] width 1072 height 38
copy div "A107 - BLANC NOIR PROPERTIES LTD"
click at [314, 117] on link "Notes (0)" at bounding box center [317, 118] width 58 height 31
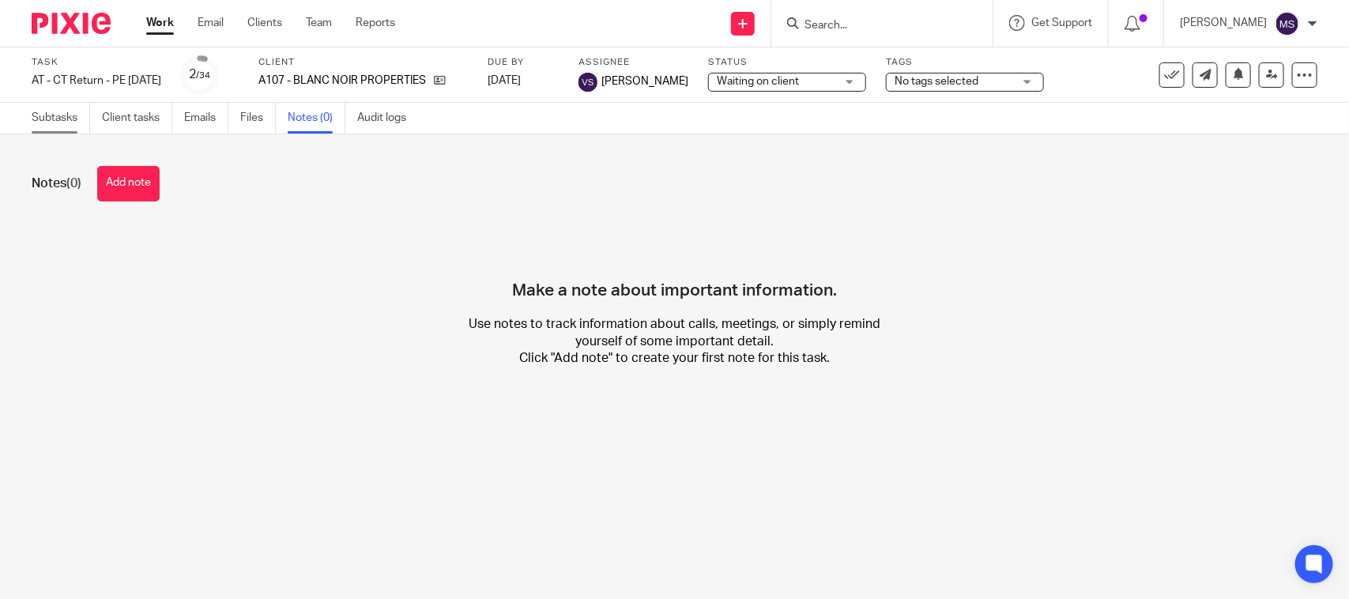
click at [48, 121] on link "Subtasks" at bounding box center [61, 118] width 58 height 31
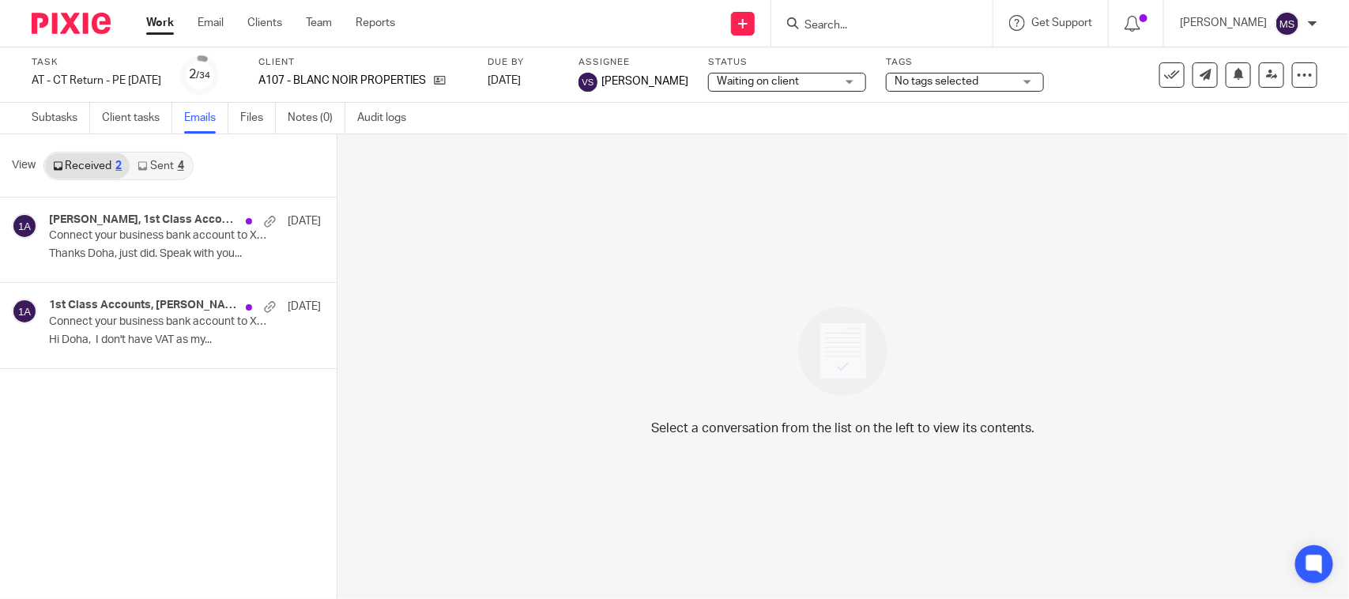
click at [149, 162] on link "Sent 4" at bounding box center [161, 165] width 62 height 25
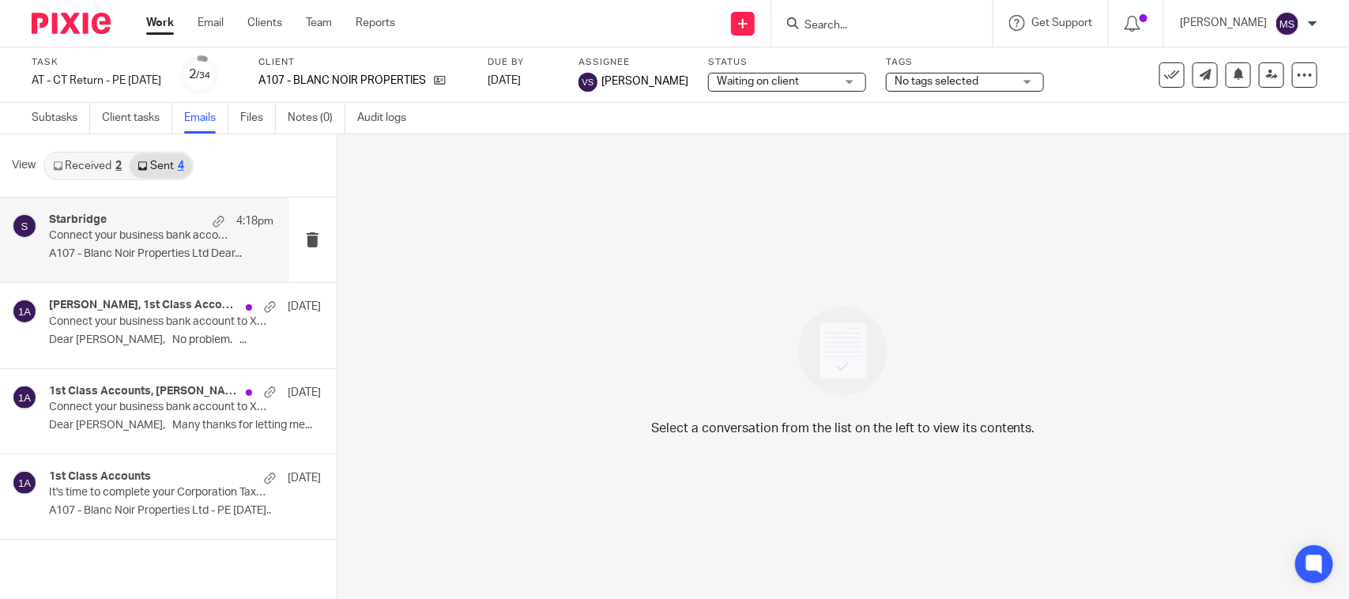
click at [120, 247] on p "A107 - Blanc Noir Properties Ltd Dear..." at bounding box center [161, 253] width 224 height 13
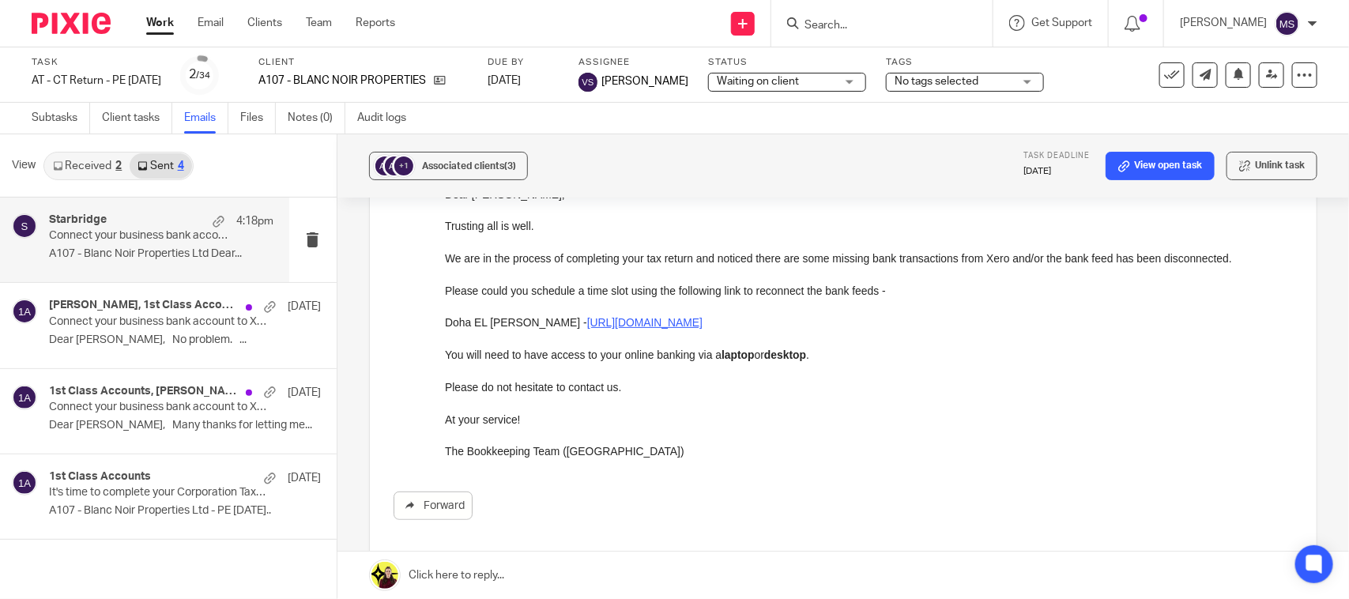
scroll to position [166, 0]
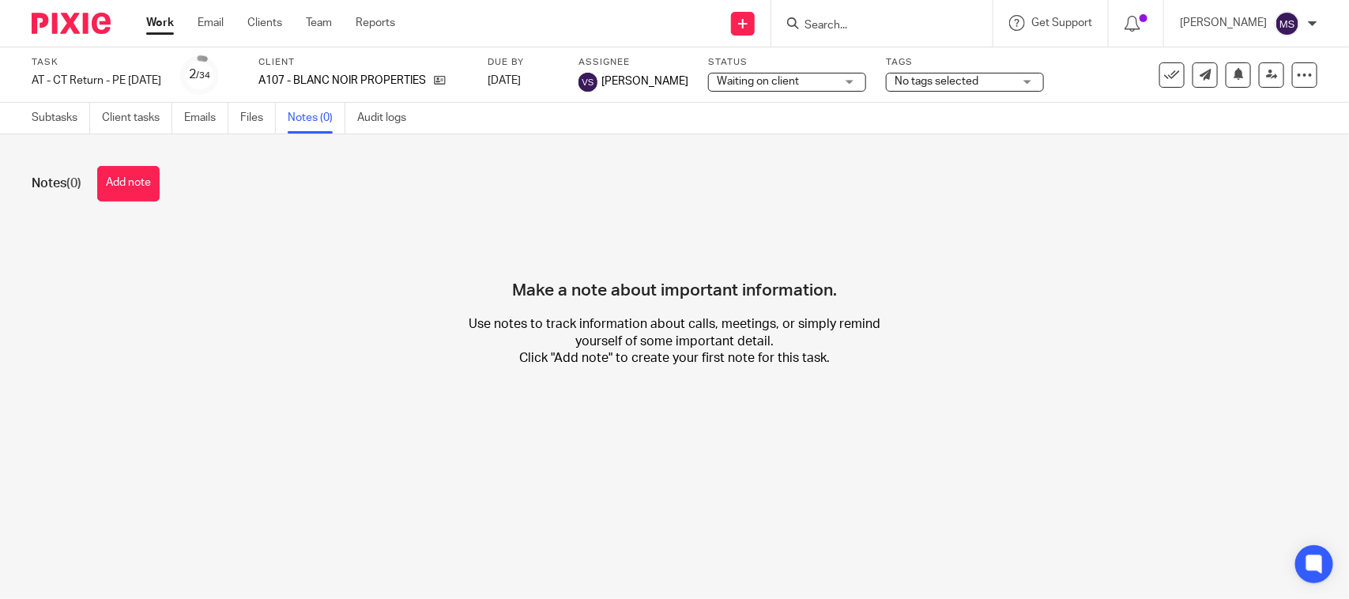
click at [130, 176] on button "Add note" at bounding box center [128, 184] width 62 height 36
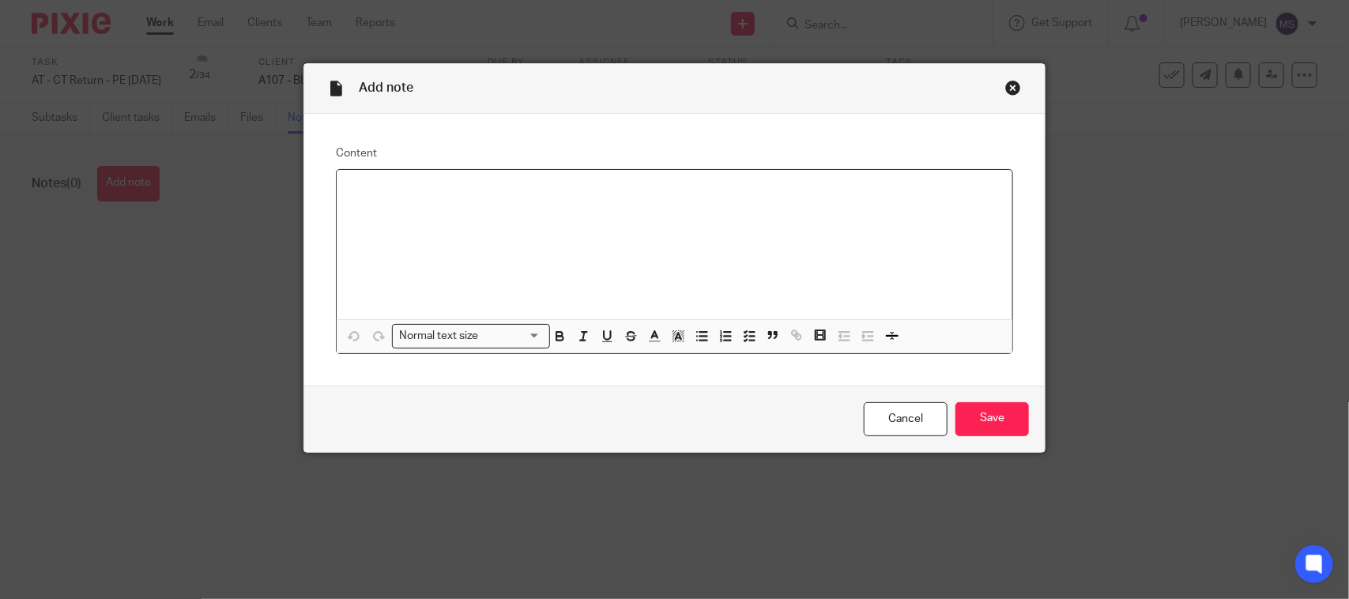
click at [405, 212] on div at bounding box center [675, 244] width 676 height 149
click at [985, 415] on input "Save" at bounding box center [991, 419] width 73 height 34
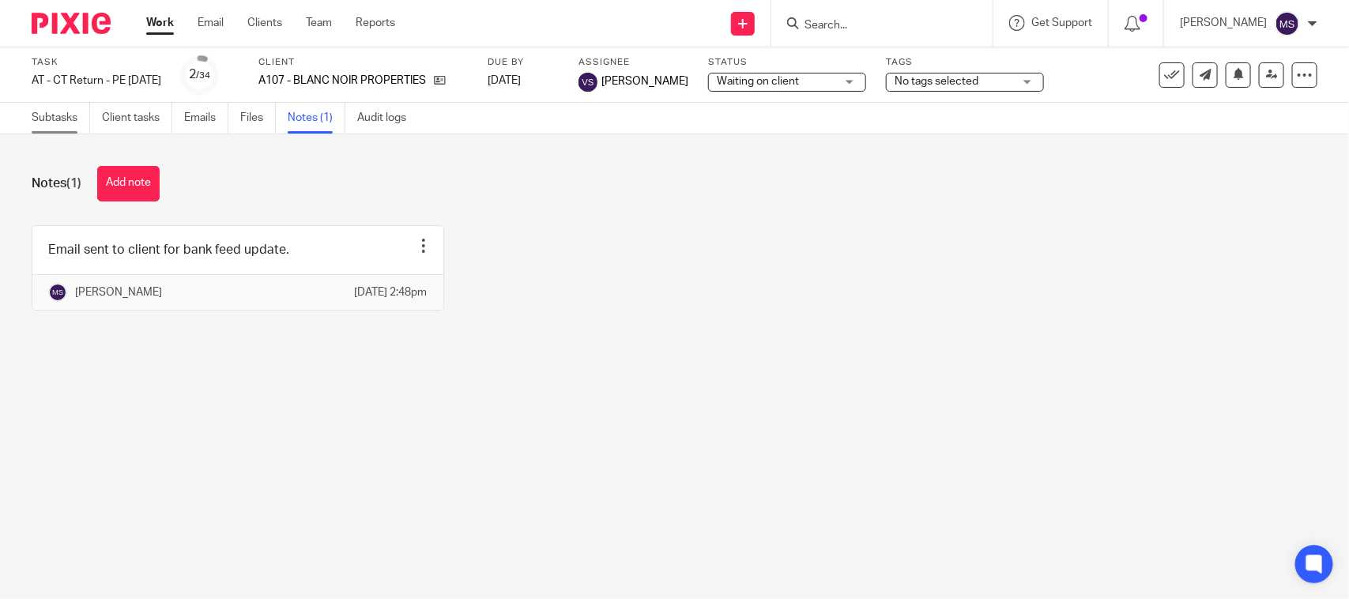
click at [48, 112] on link "Subtasks" at bounding box center [61, 118] width 58 height 31
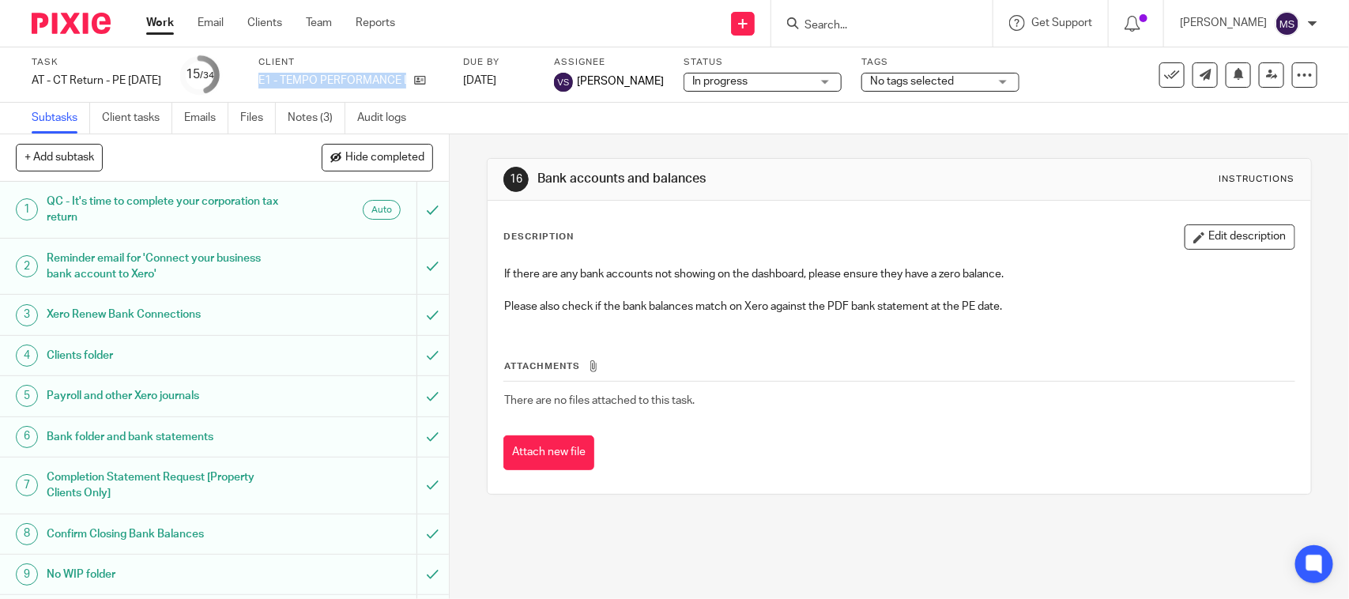
drag, startPoint x: 283, startPoint y: 73, endPoint x: 443, endPoint y: 95, distance: 161.2
click at [443, 95] on div "Task AT - CT Return - PE [DATE] Save AT - [GEOGRAPHIC_DATA] Return - PE [DATE] …" at bounding box center [674, 74] width 1349 height 55
copy div "E1 - TEMPO PERFORMANCE LTD"
click at [306, 112] on link "Notes (3)" at bounding box center [317, 118] width 58 height 31
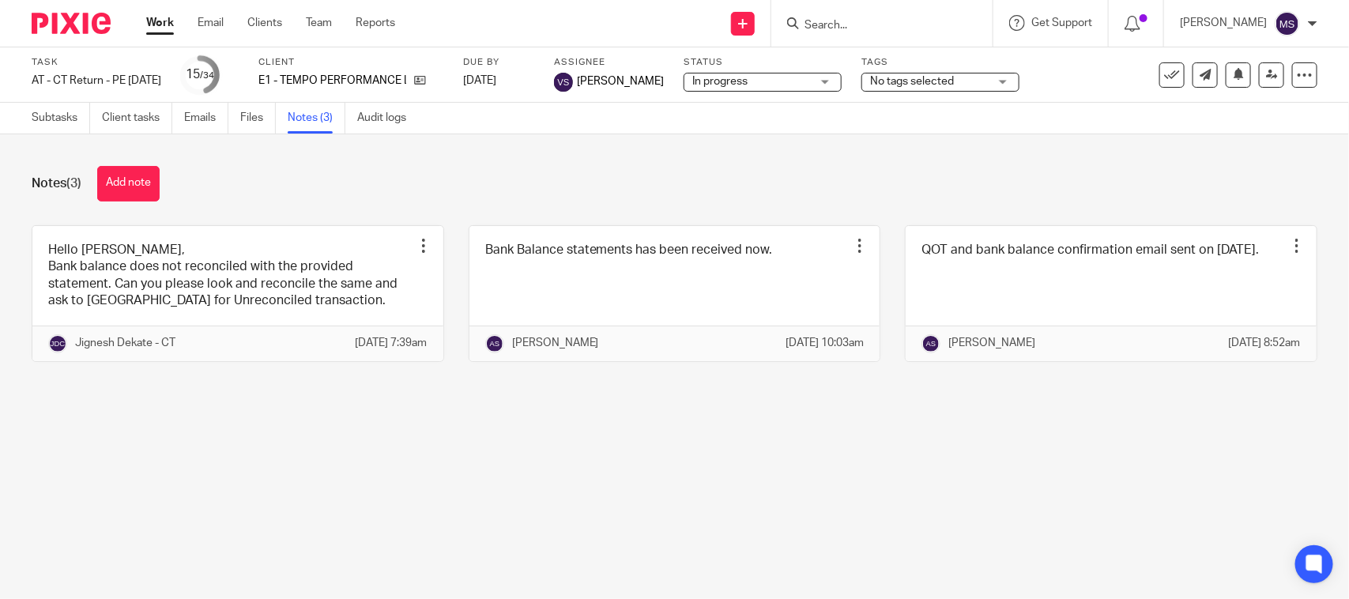
click at [744, 175] on div "Notes (3) Add note" at bounding box center [675, 184] width 1286 height 36
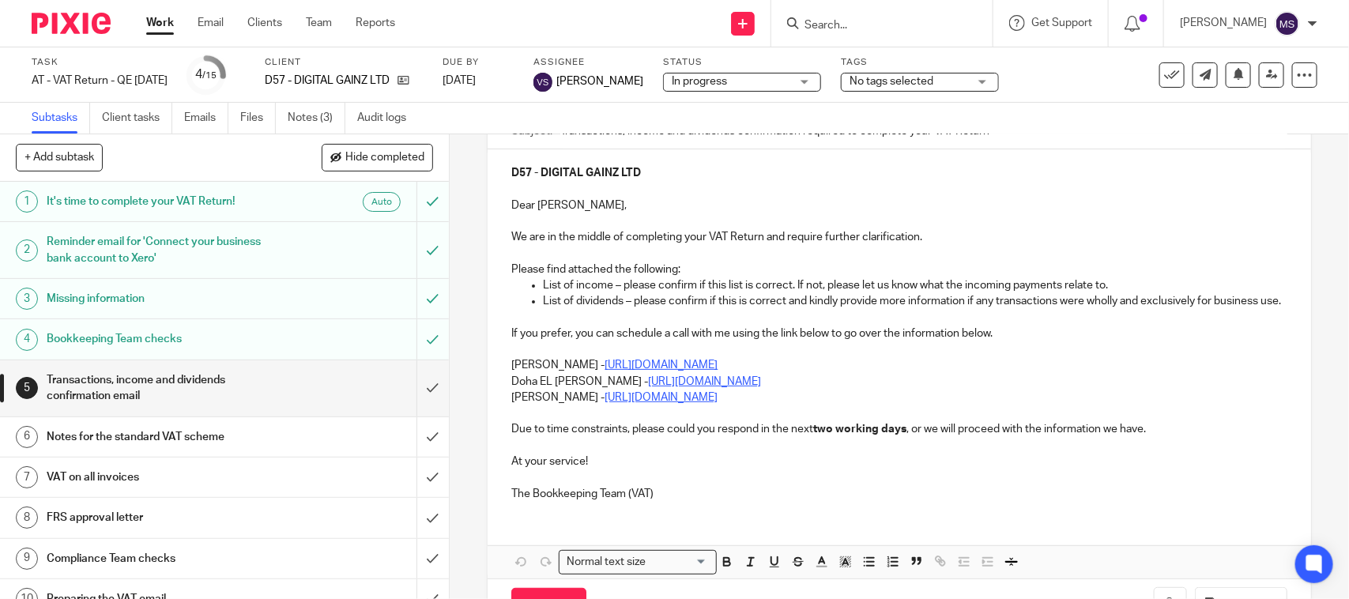
scroll to position [198, 0]
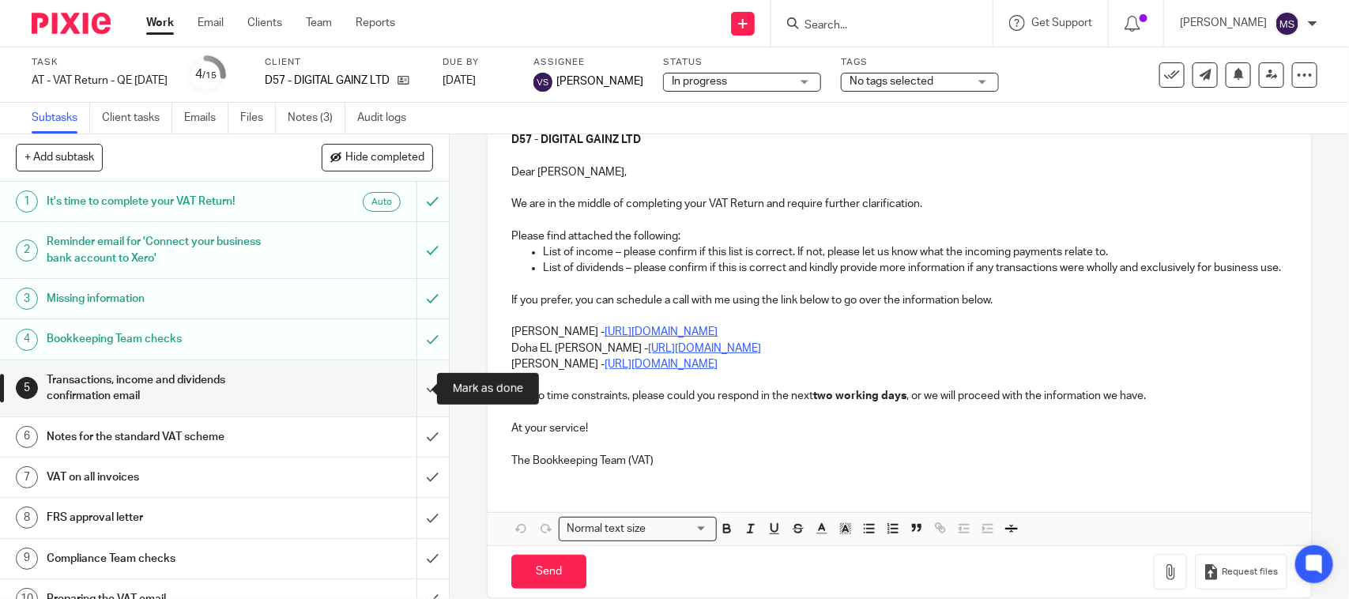
click at [411, 387] on input "submit" at bounding box center [224, 388] width 449 height 56
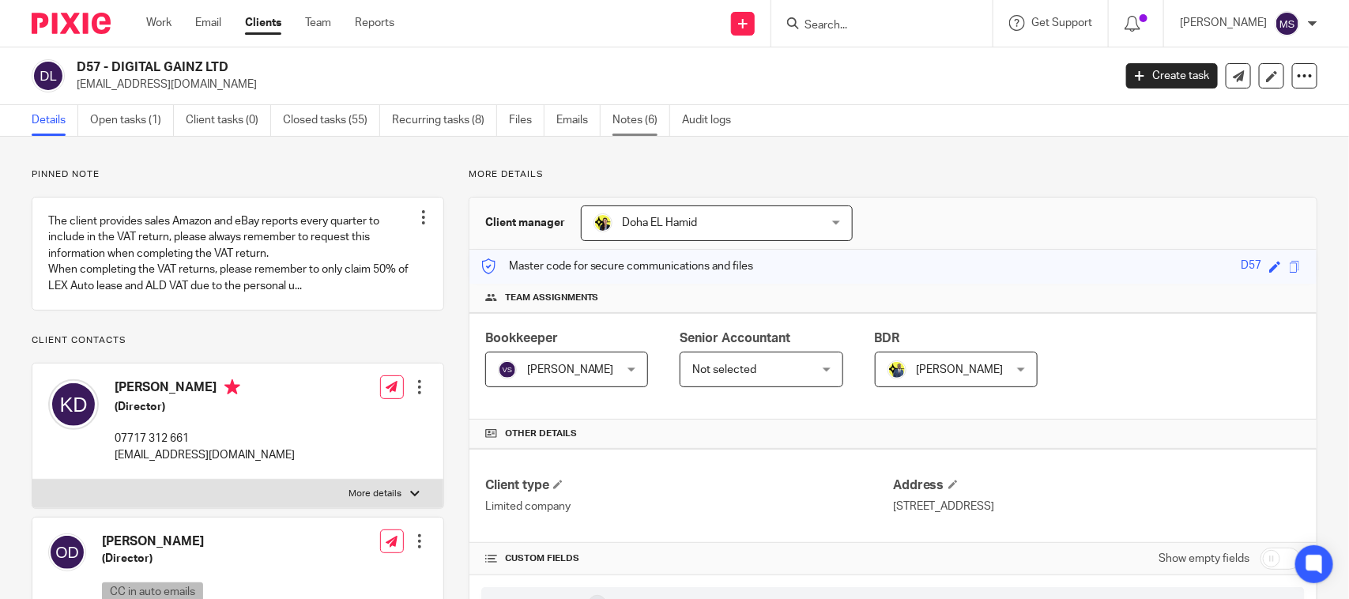
click at [646, 128] on link "Notes (6)" at bounding box center [641, 120] width 58 height 31
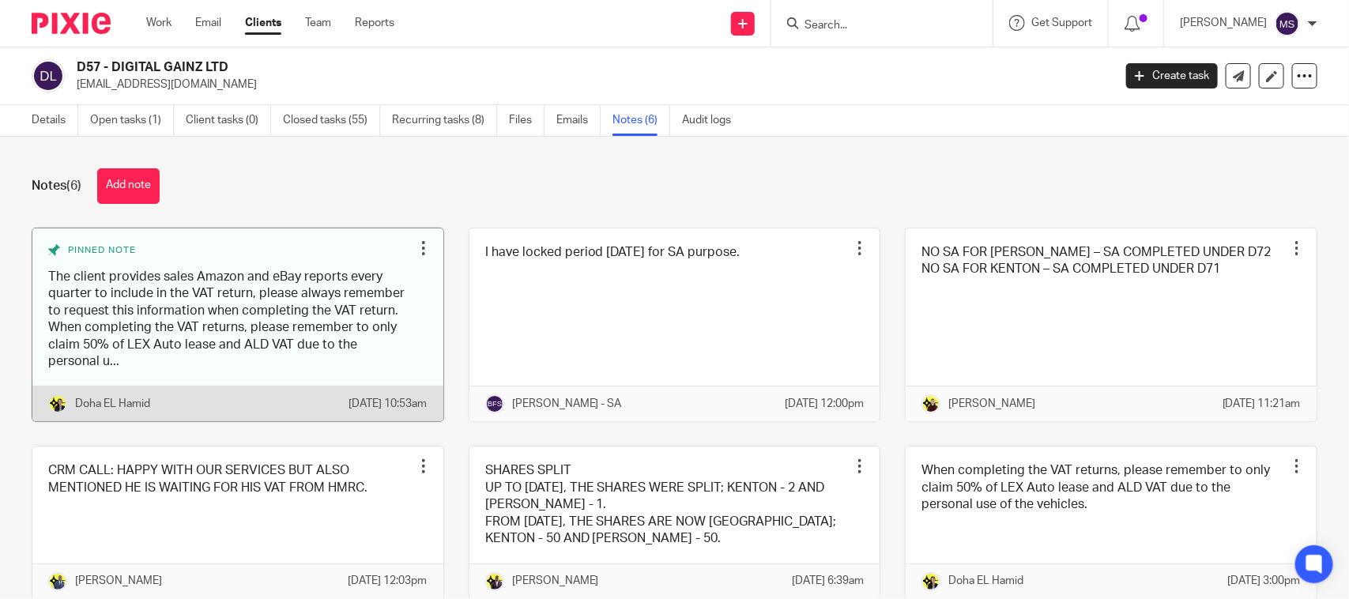
click at [304, 325] on link at bounding box center [237, 325] width 411 height 194
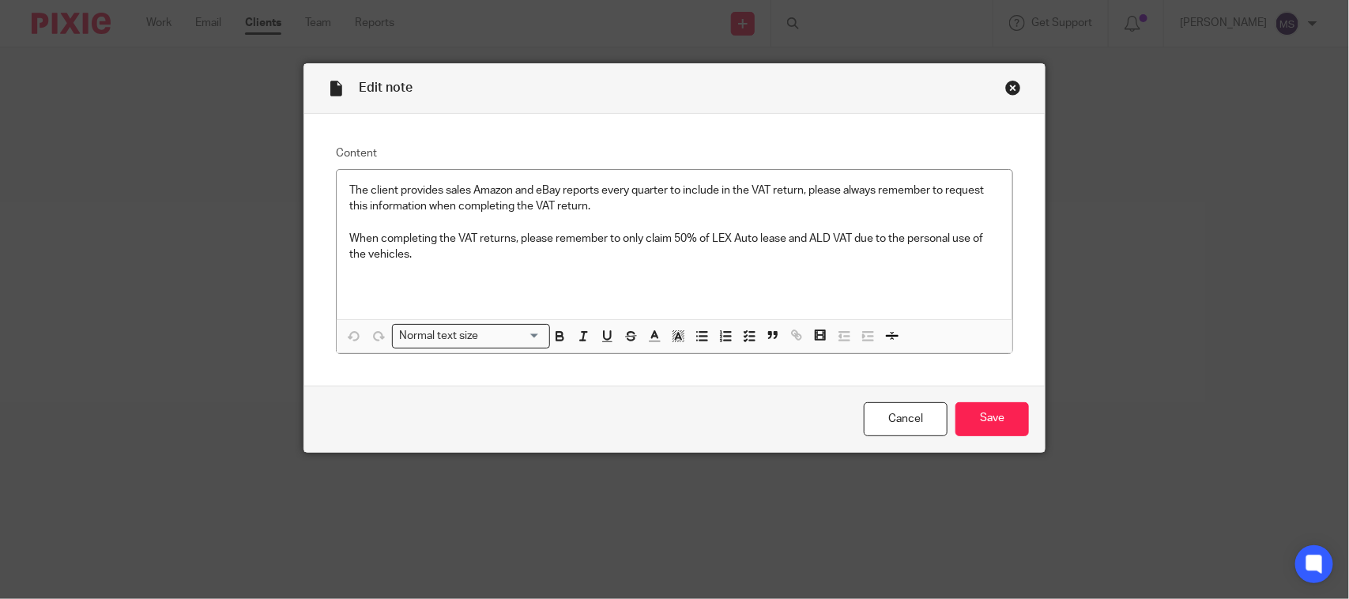
click at [1008, 81] on div "Close this dialog window" at bounding box center [1013, 88] width 16 height 16
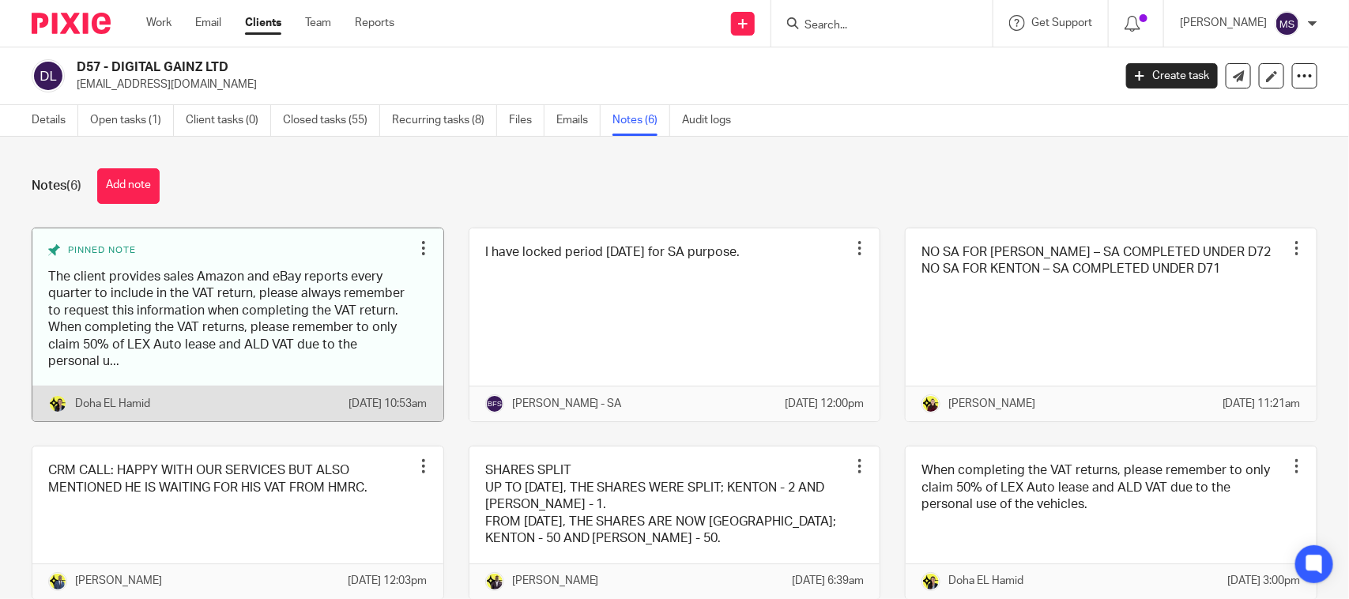
click at [163, 364] on link at bounding box center [237, 325] width 411 height 194
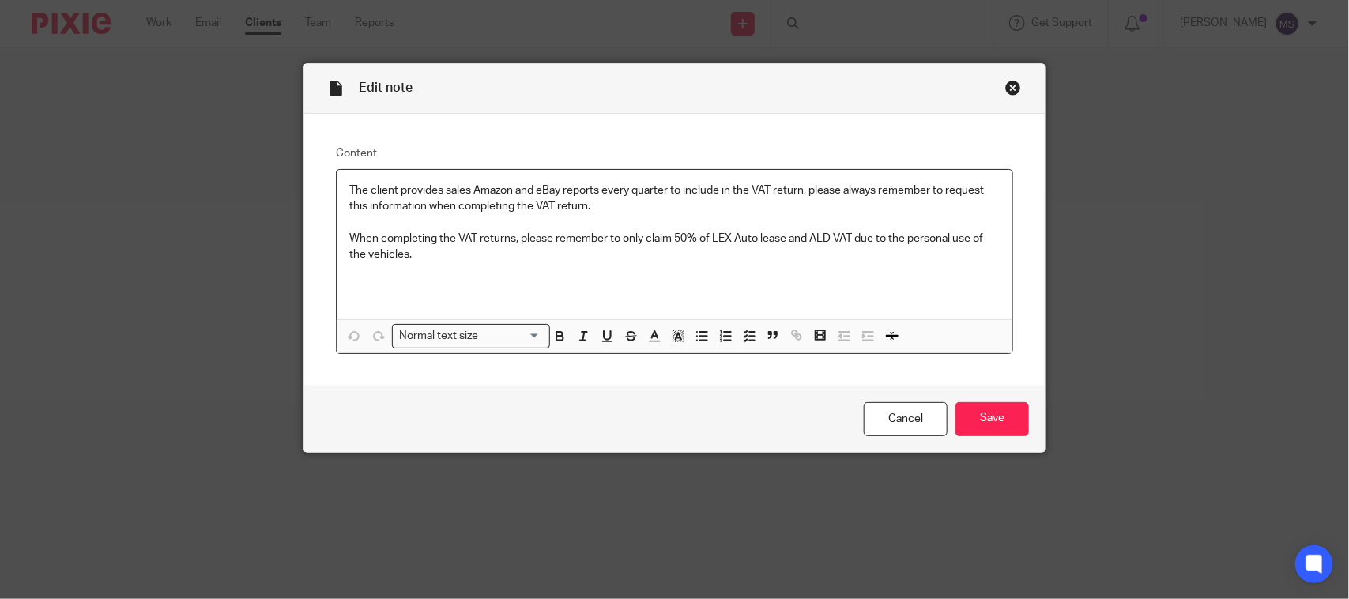
click at [1005, 89] on div "Close this dialog window" at bounding box center [1013, 88] width 16 height 16
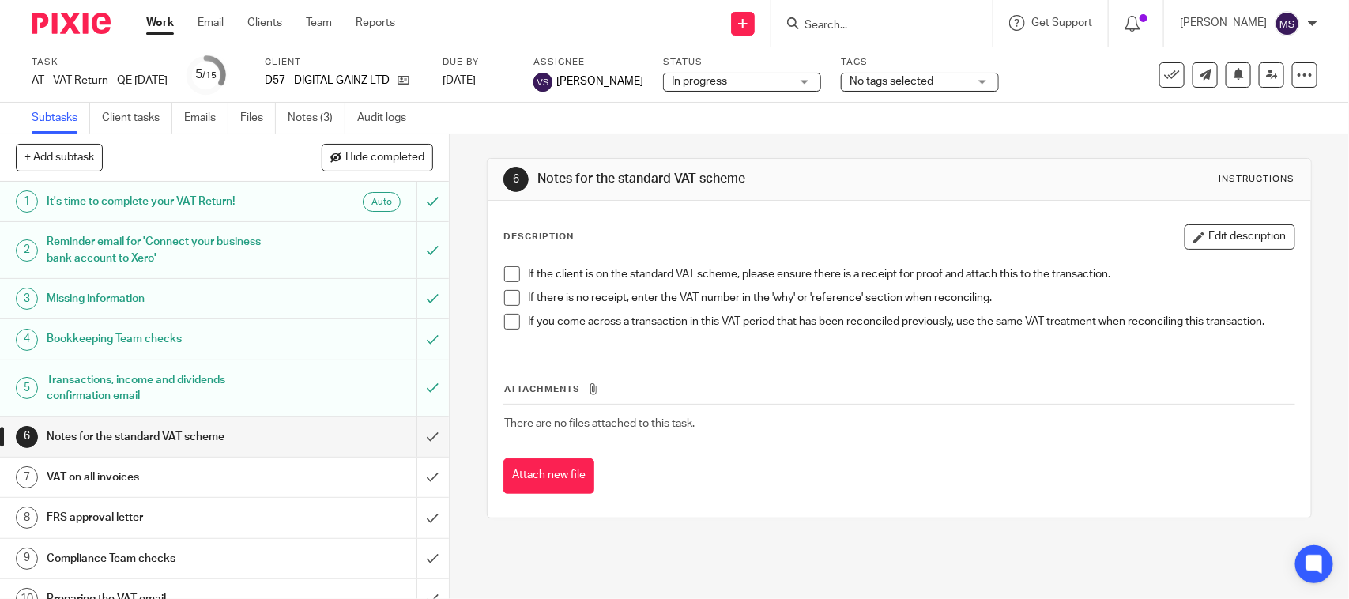
click at [508, 269] on span at bounding box center [512, 274] width 16 height 16
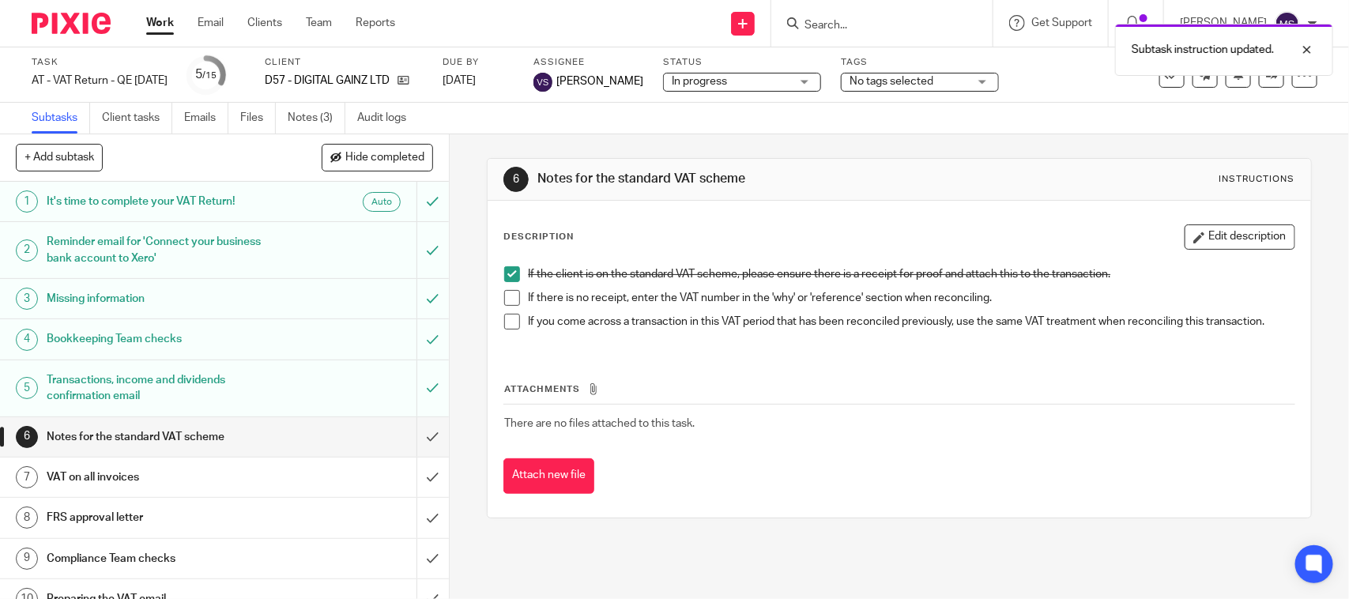
click at [512, 300] on span at bounding box center [512, 298] width 16 height 16
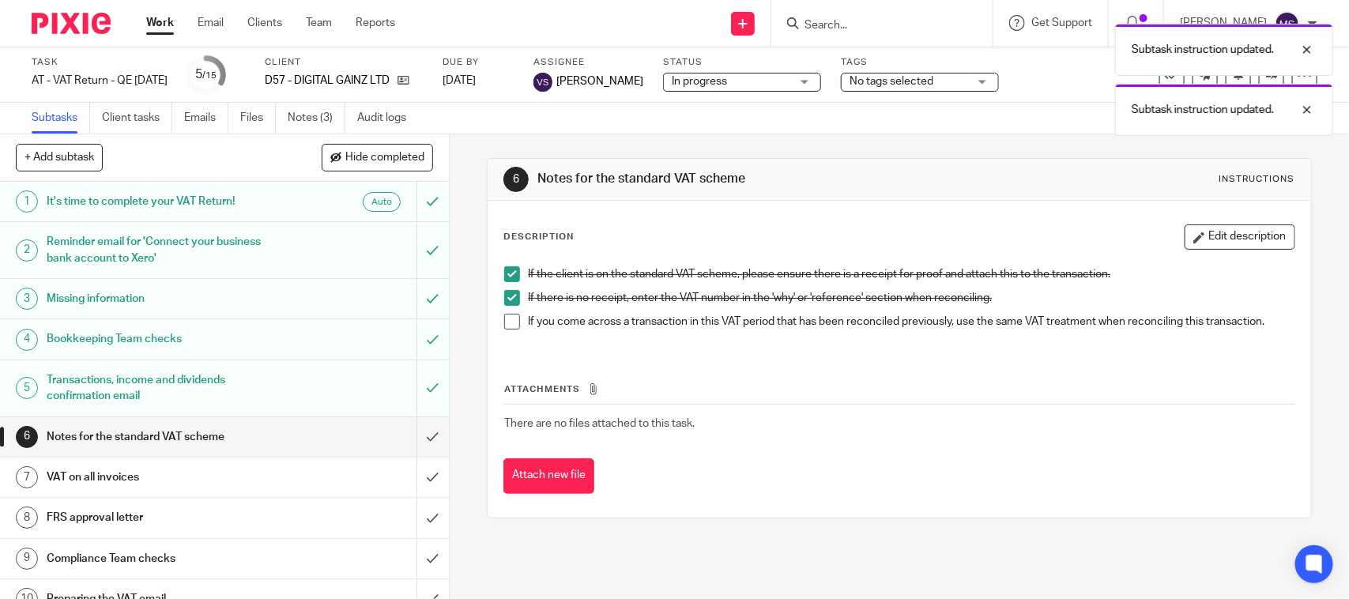
click at [506, 326] on span at bounding box center [512, 322] width 16 height 16
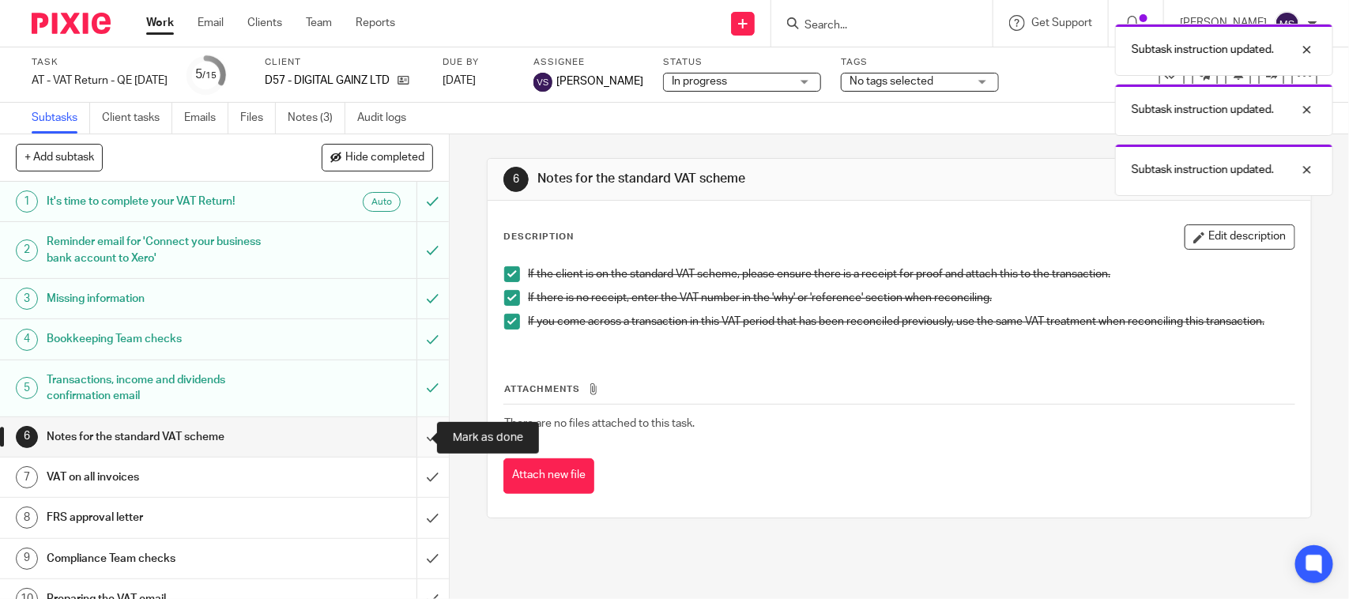
click at [405, 440] on input "submit" at bounding box center [224, 437] width 449 height 40
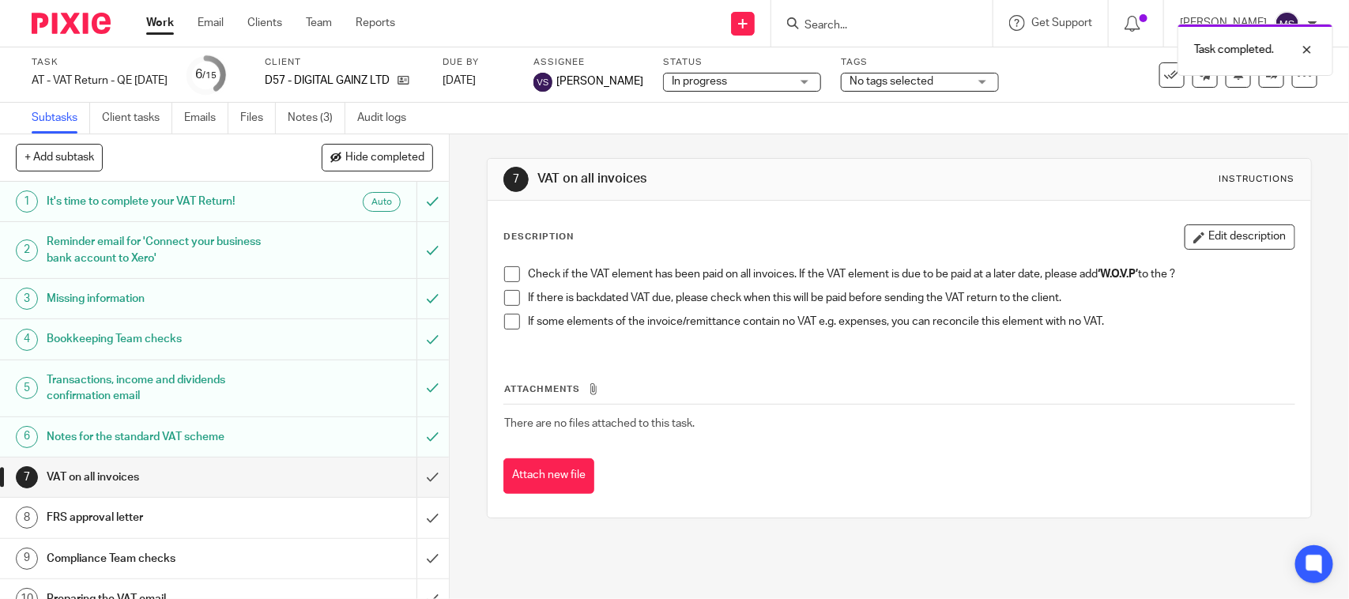
click at [507, 278] on span at bounding box center [512, 274] width 16 height 16
click at [504, 302] on span at bounding box center [512, 298] width 16 height 16
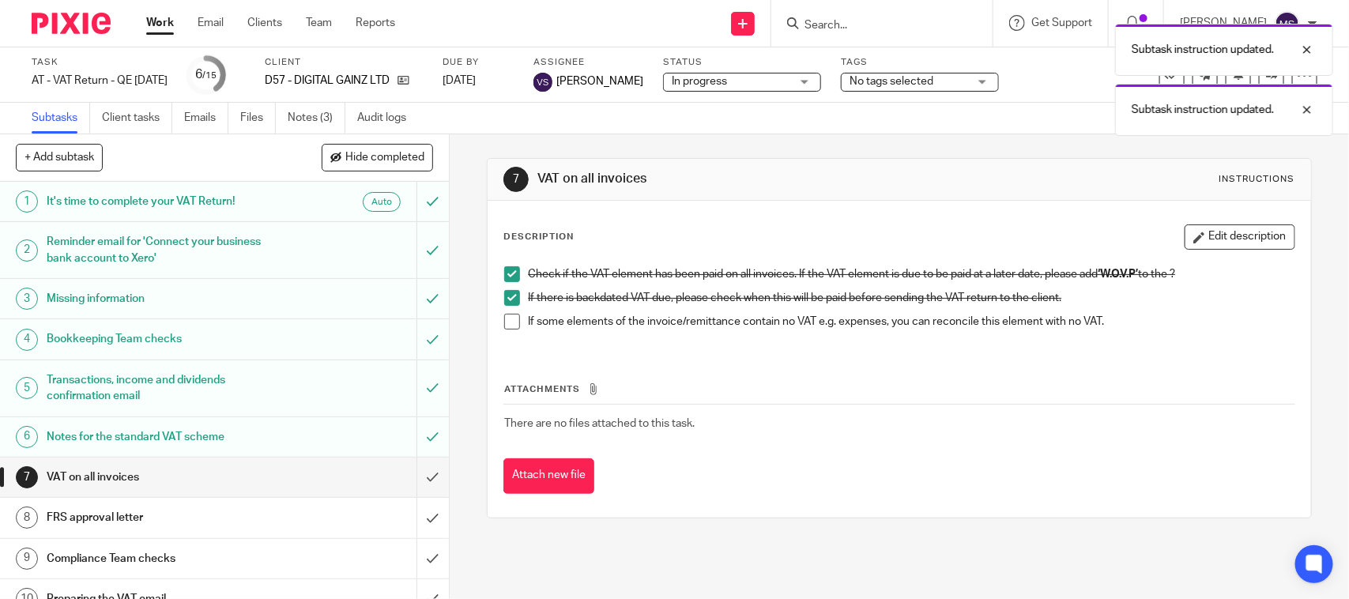
click at [507, 322] on span at bounding box center [512, 322] width 16 height 16
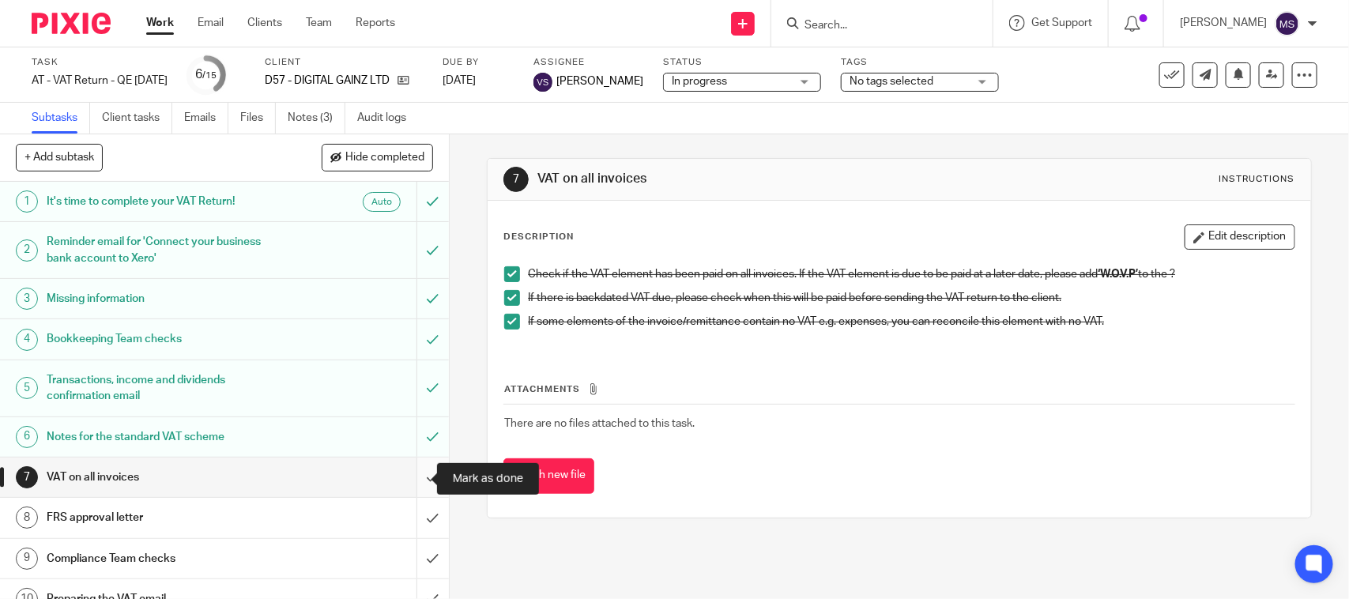
click at [411, 478] on input "submit" at bounding box center [224, 478] width 449 height 40
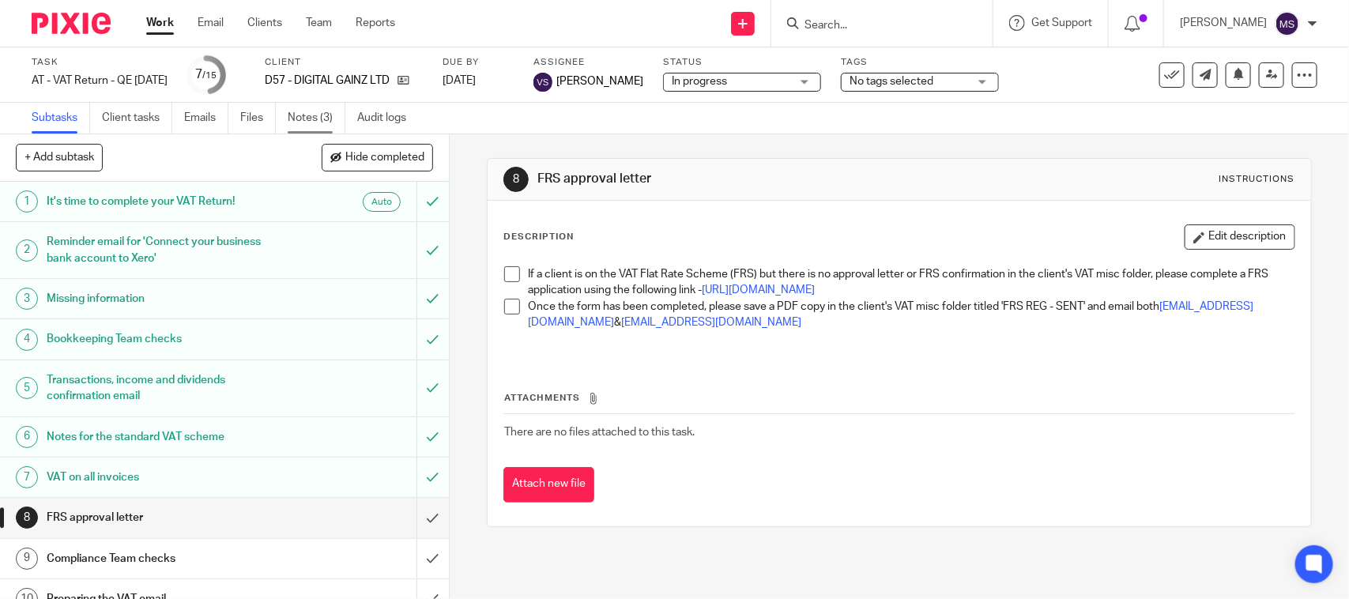
click at [309, 119] on link "Notes (3)" at bounding box center [317, 118] width 58 height 31
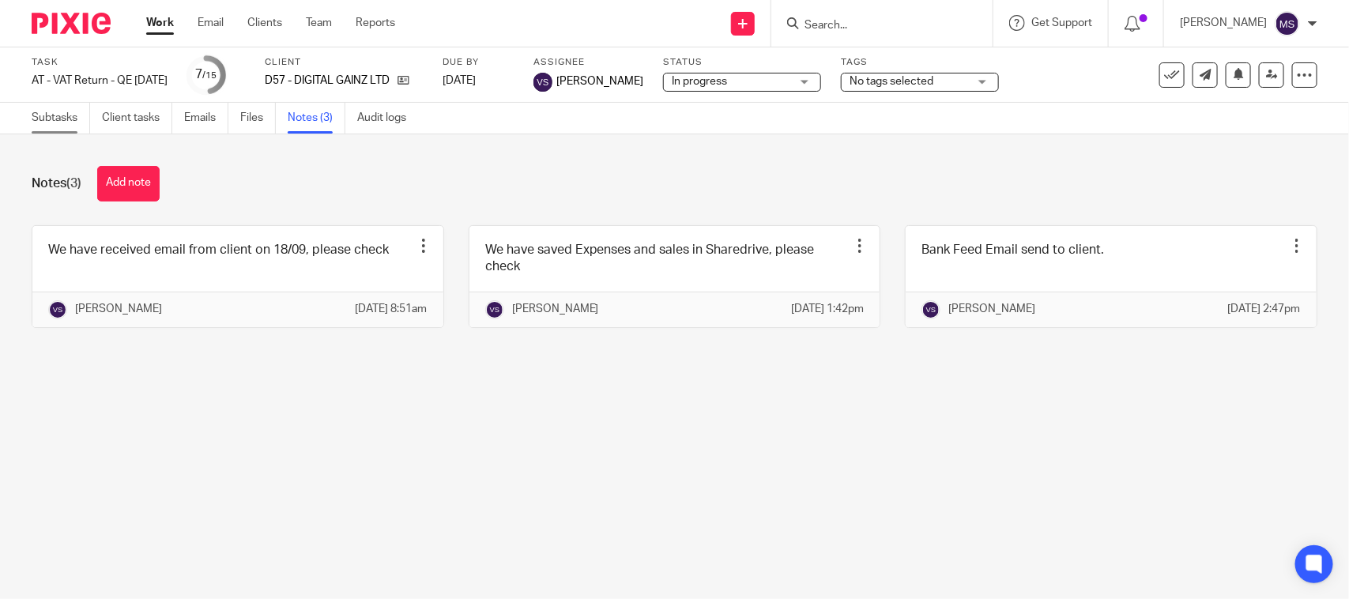
click at [59, 122] on link "Subtasks" at bounding box center [61, 118] width 58 height 31
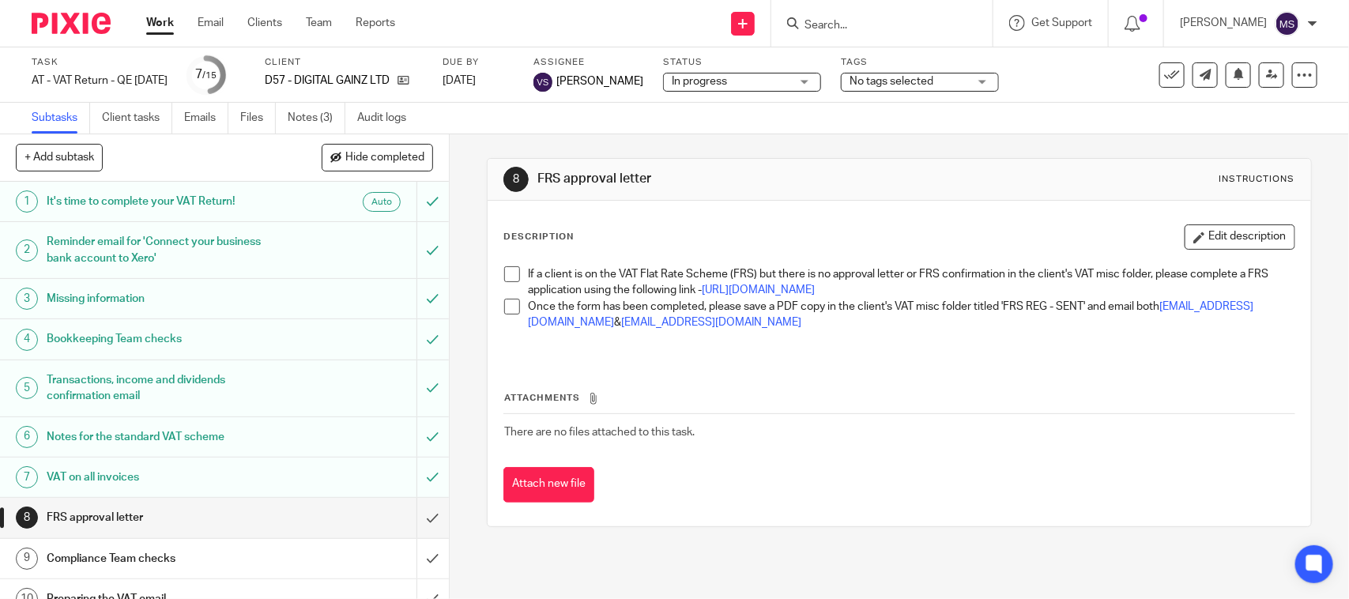
click at [507, 273] on span at bounding box center [512, 274] width 16 height 16
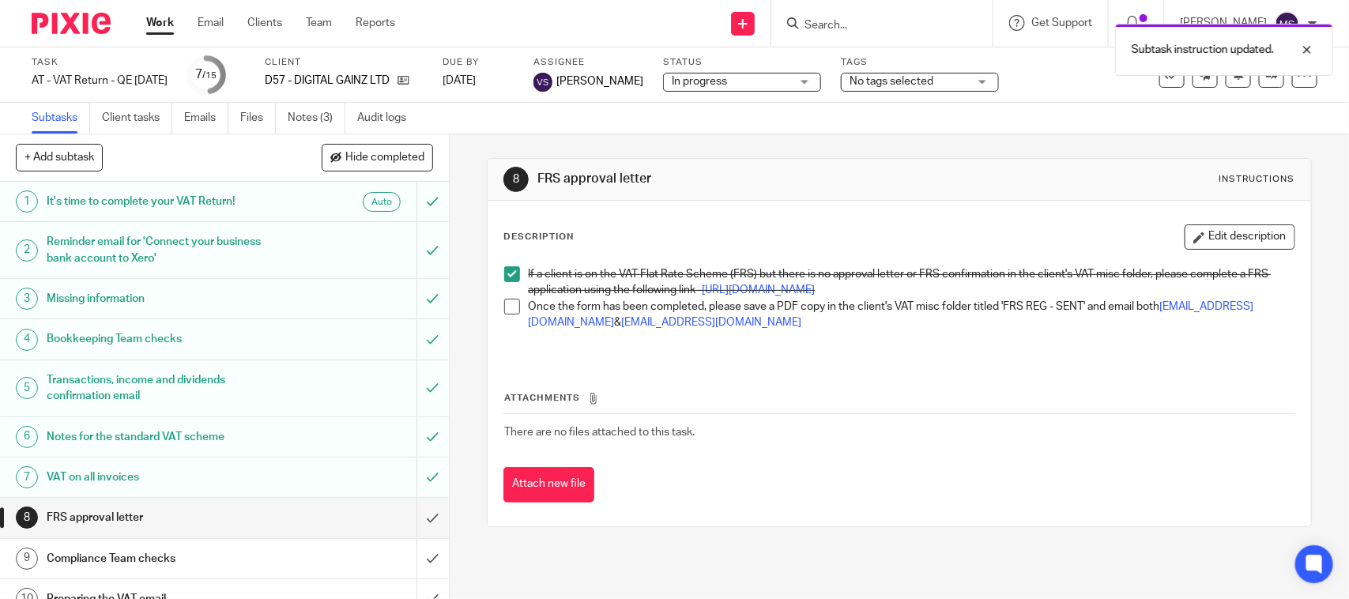
click at [512, 315] on span at bounding box center [512, 307] width 16 height 16
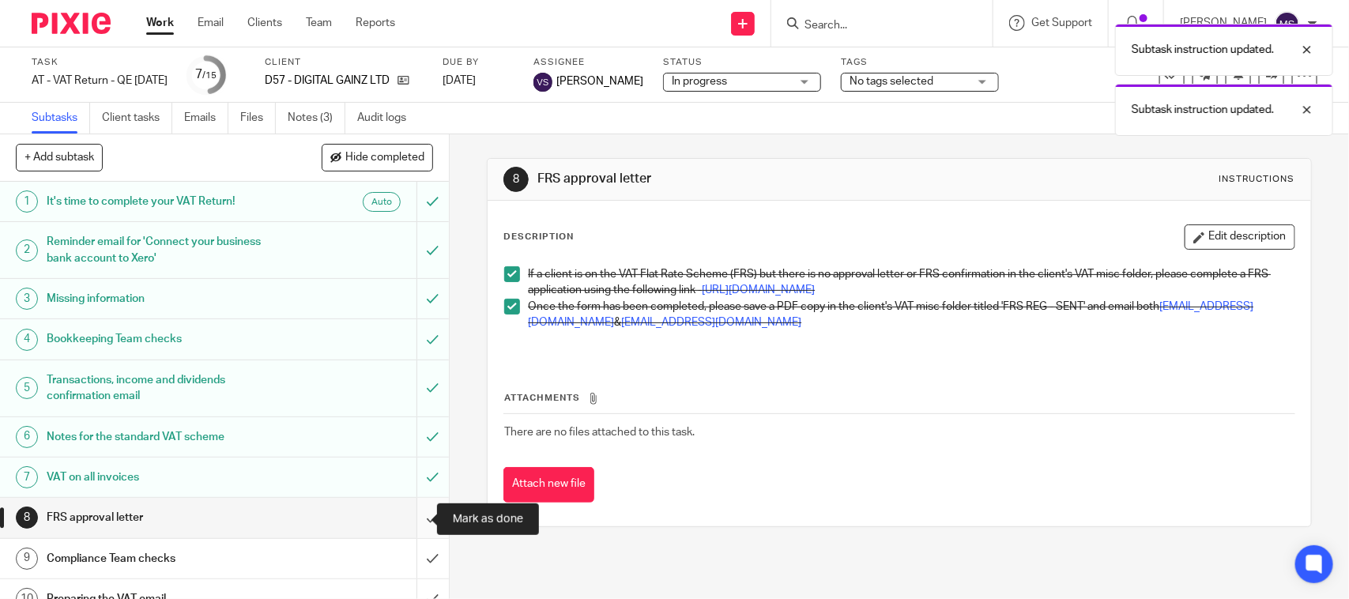
click at [416, 518] on input "submit" at bounding box center [224, 518] width 449 height 40
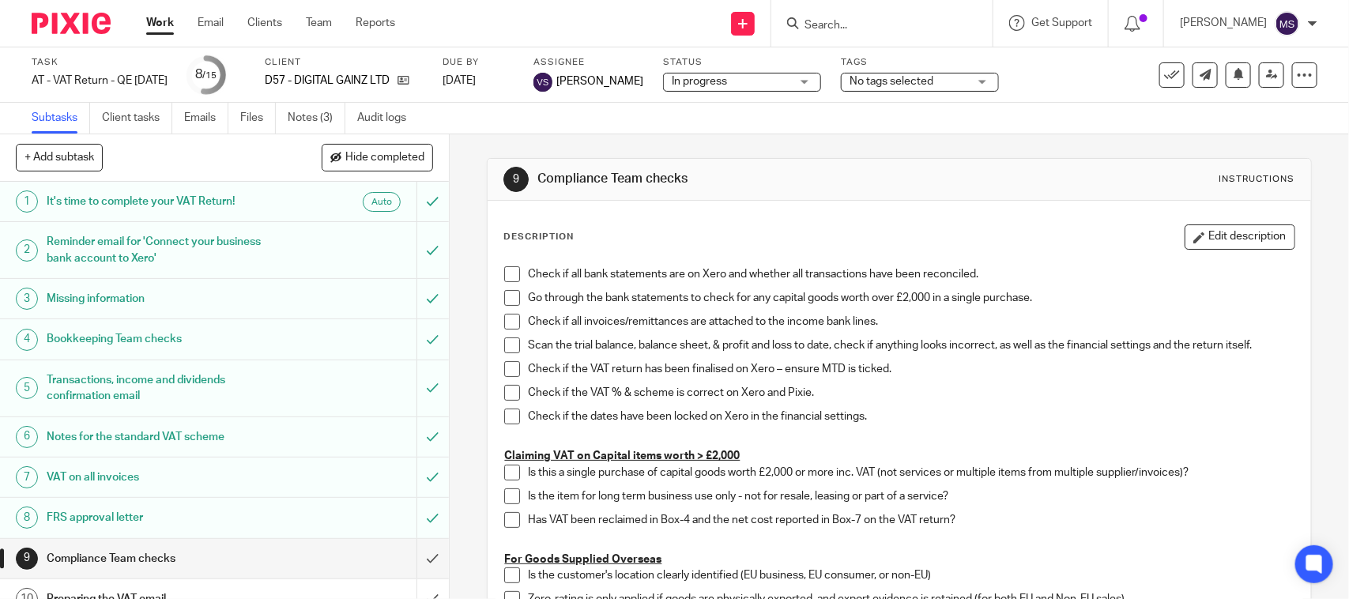
click at [818, 80] on div "In progress In progress" at bounding box center [742, 82] width 158 height 19
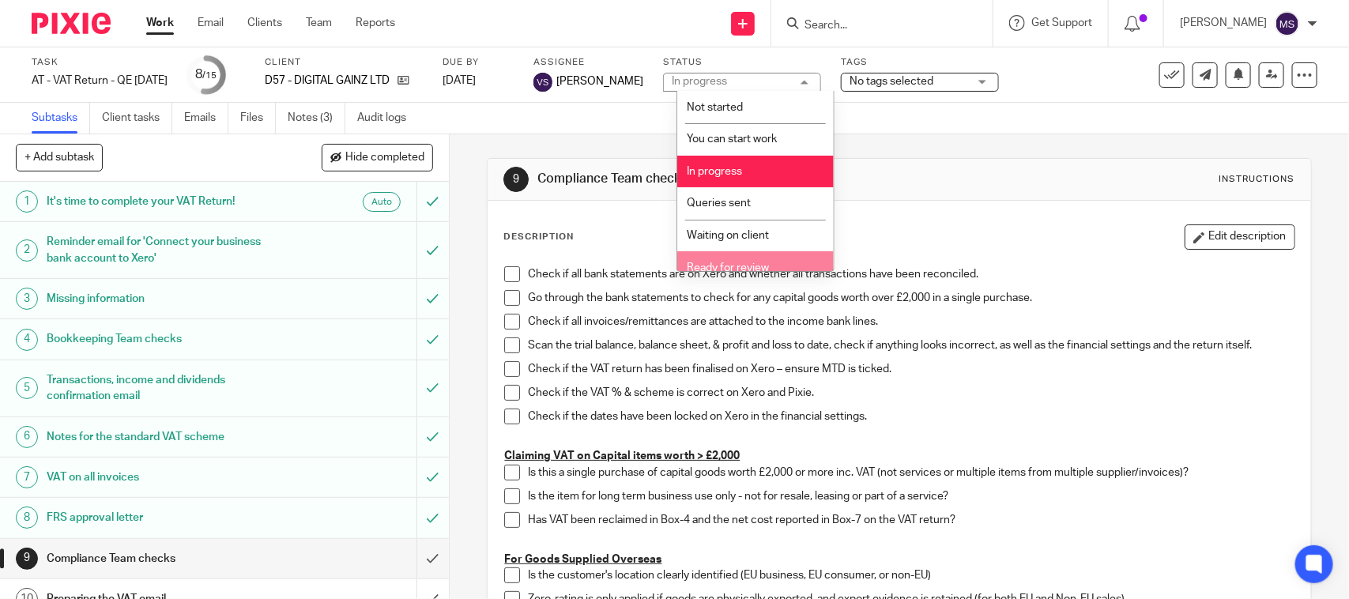
click at [763, 262] on span "Ready for review" at bounding box center [729, 267] width 82 height 11
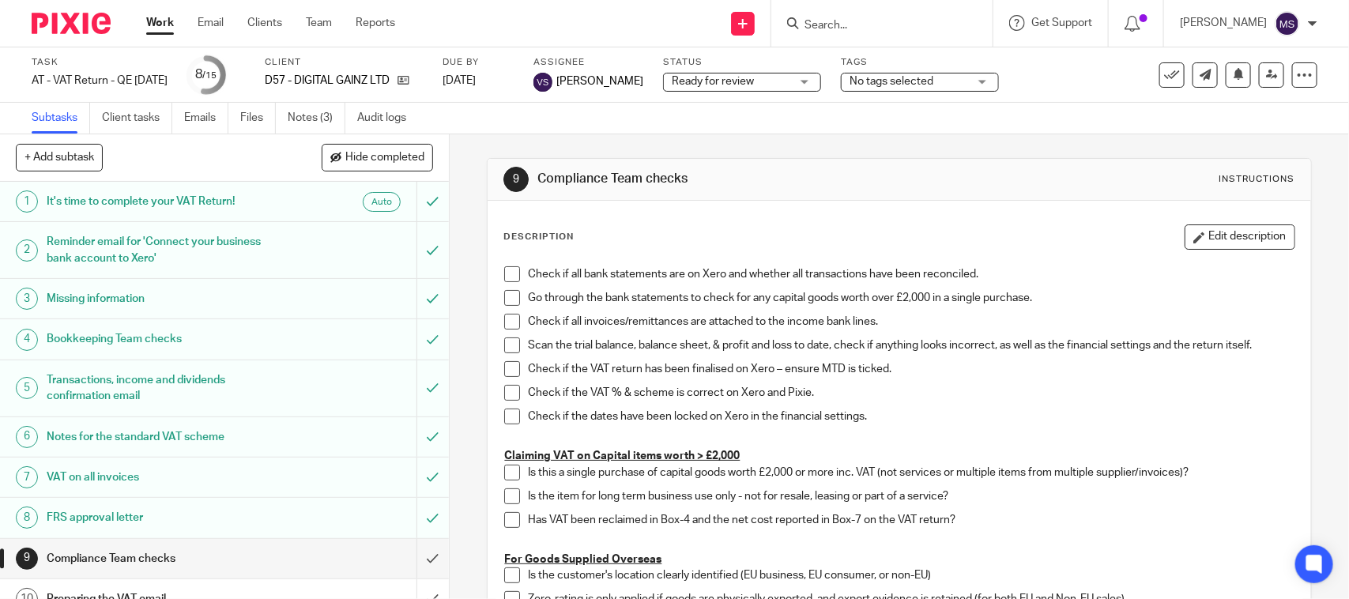
click at [1266, 70] on icon at bounding box center [1272, 75] width 12 height 12
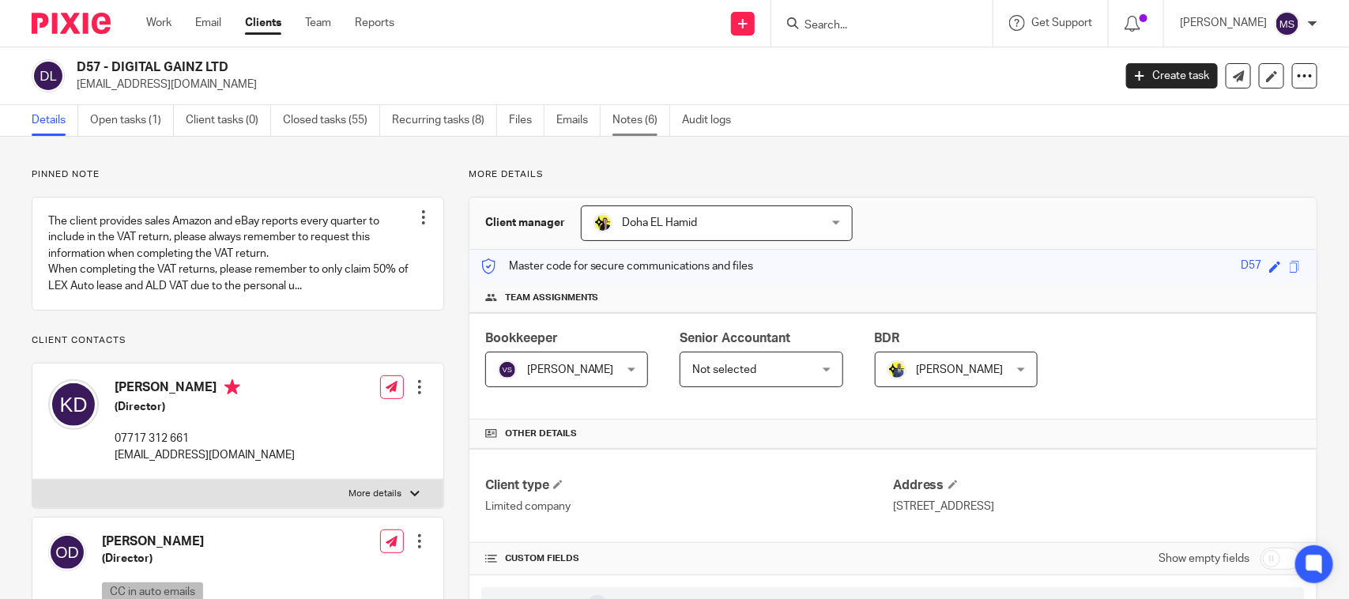
click at [636, 124] on link "Notes (6)" at bounding box center [641, 120] width 58 height 31
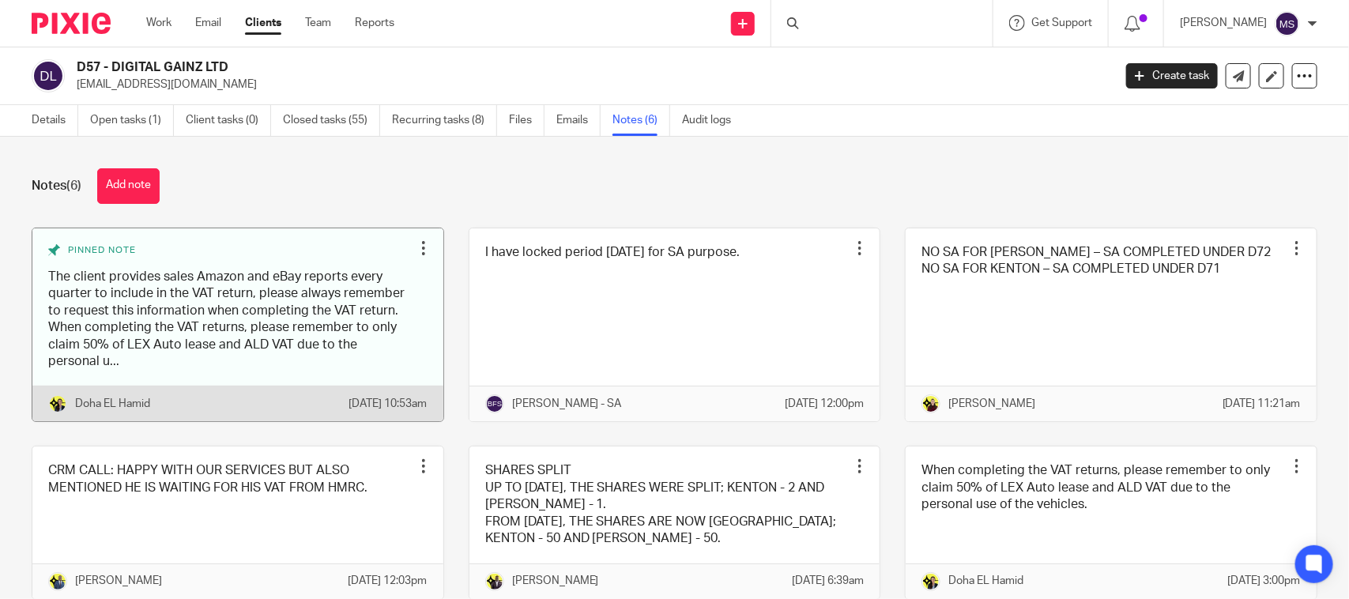
click at [152, 306] on link at bounding box center [237, 325] width 411 height 194
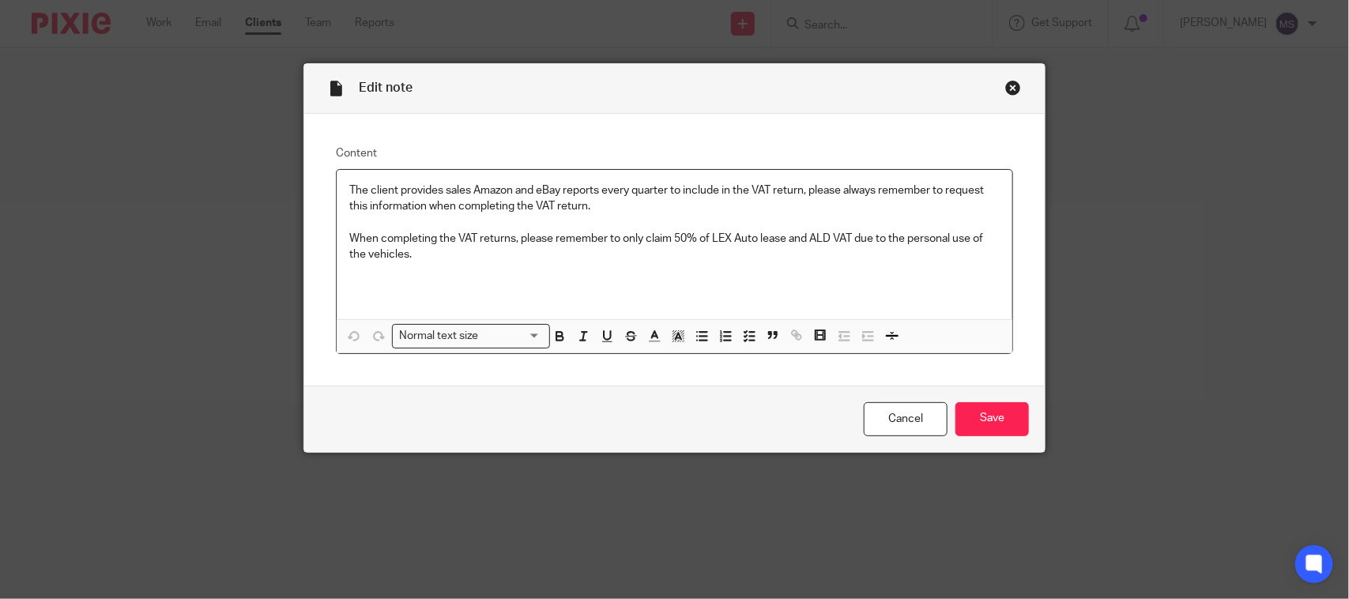
click at [1009, 85] on div "Close this dialog window" at bounding box center [1013, 88] width 16 height 16
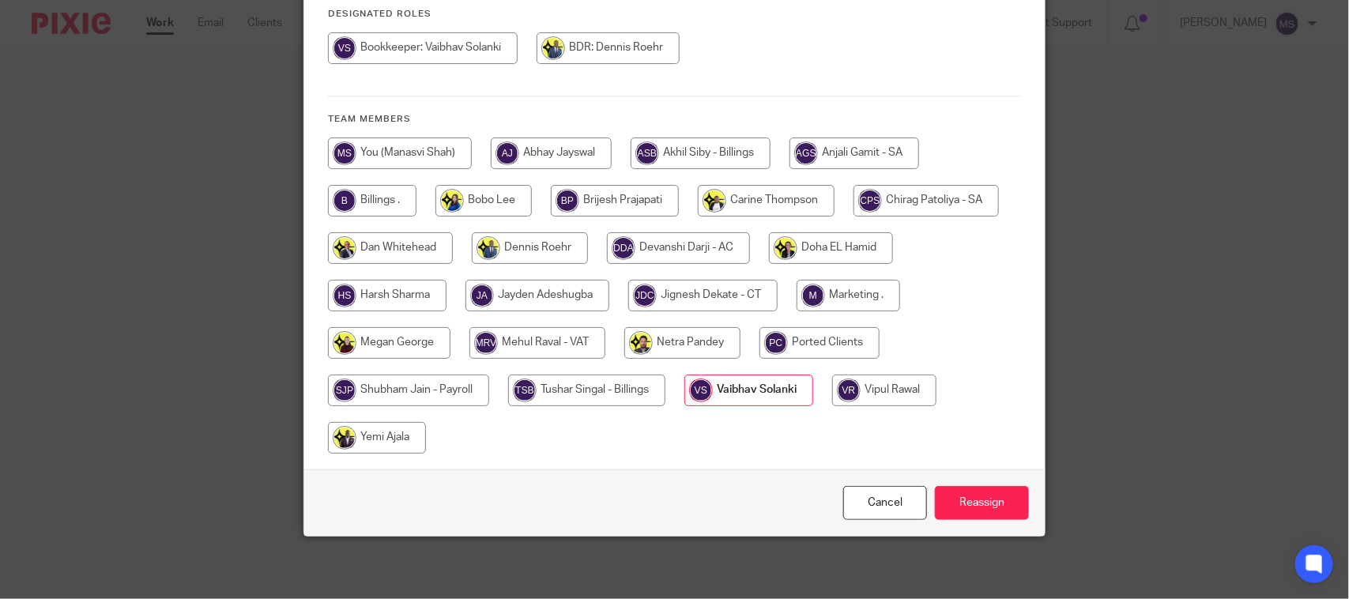
scroll to position [208, 0]
click at [535, 330] on input "radio" at bounding box center [537, 342] width 136 height 32
radio input "true"
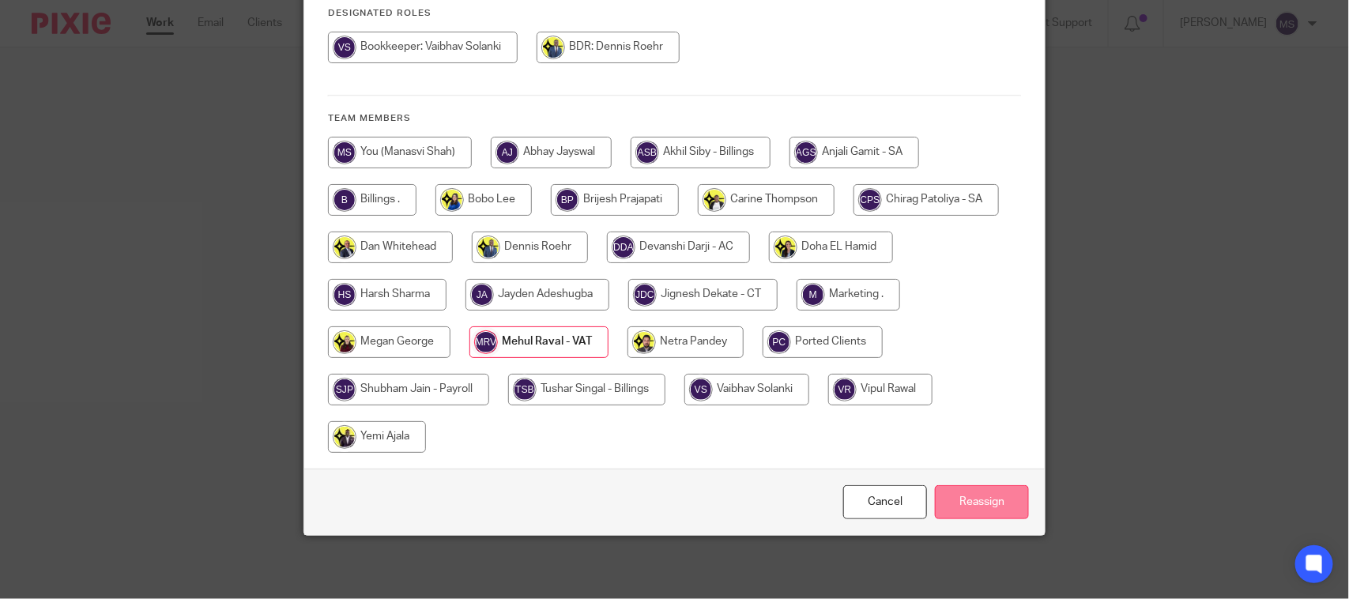
click at [982, 503] on input "Reassign" at bounding box center [982, 502] width 94 height 34
